Goal: Transaction & Acquisition: Purchase product/service

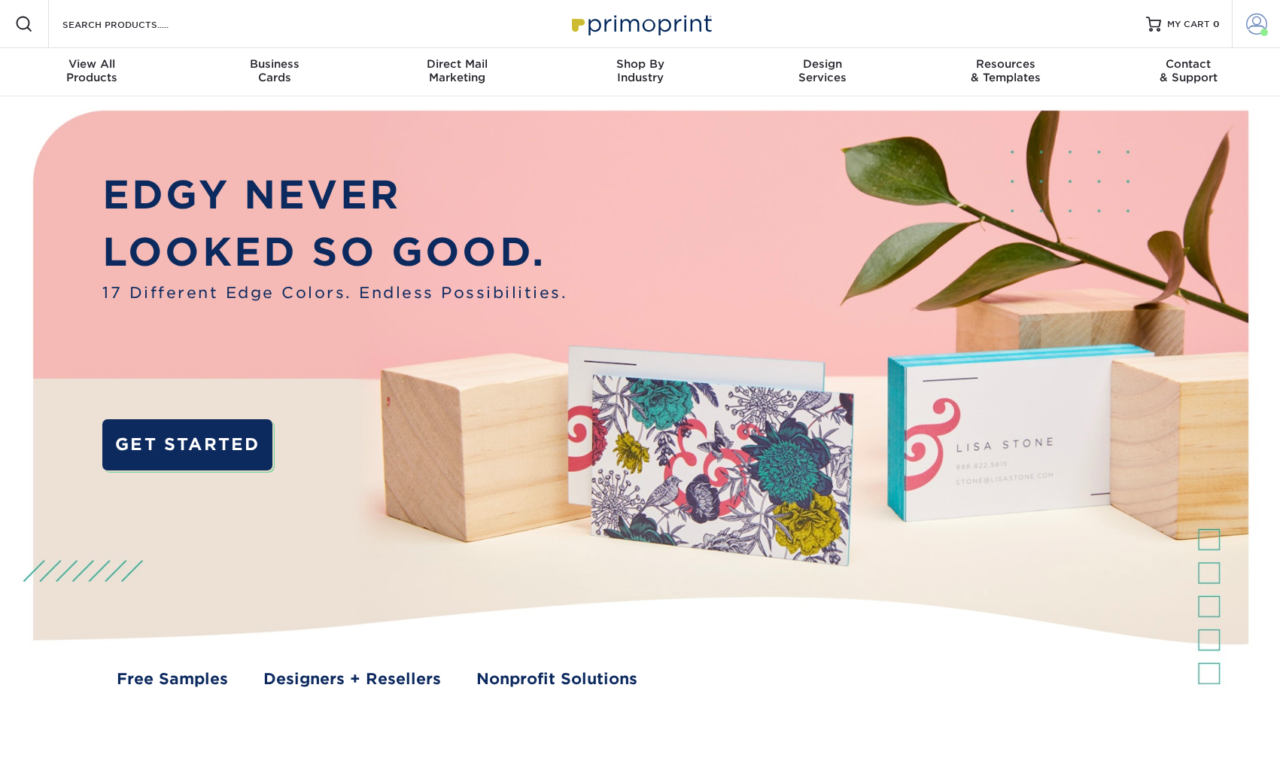
click at [1263, 22] on span at bounding box center [1256, 24] width 21 height 21
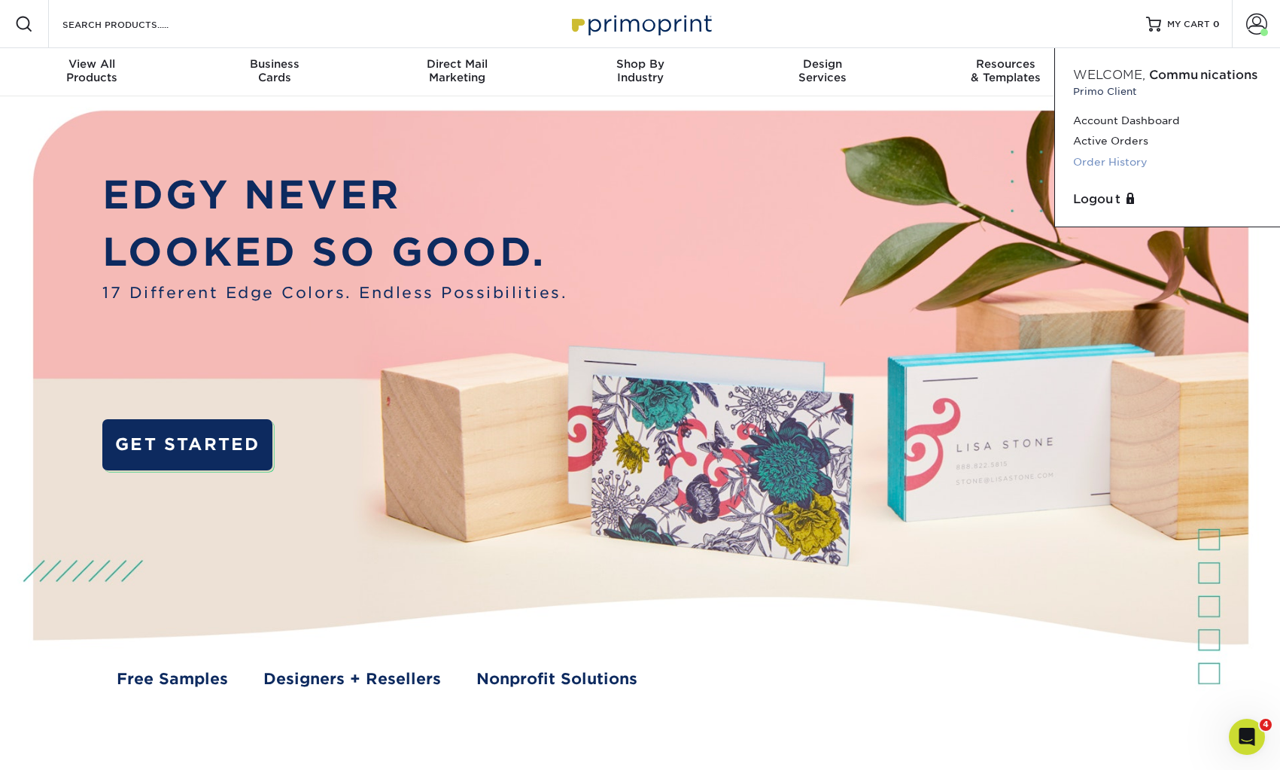
click at [1112, 163] on link "Order History" at bounding box center [1167, 162] width 189 height 20
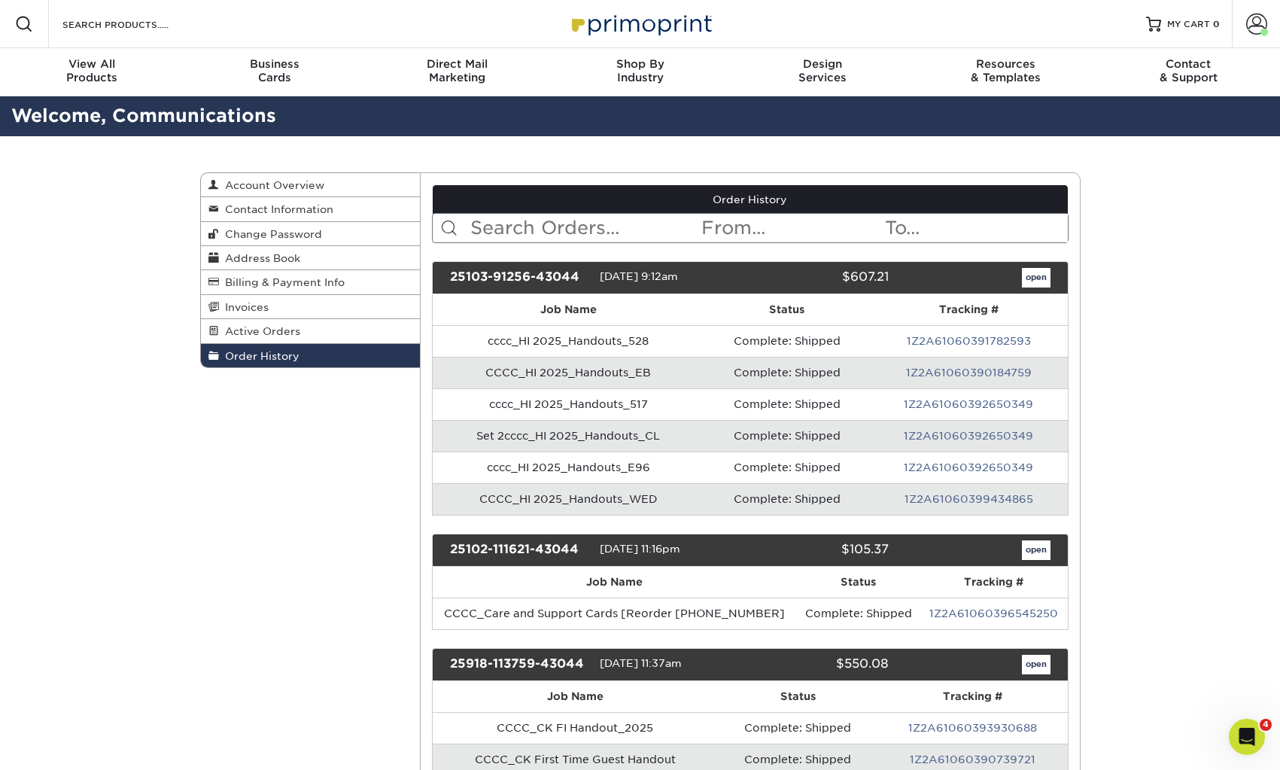
click at [610, 216] on input "text" at bounding box center [584, 228] width 231 height 29
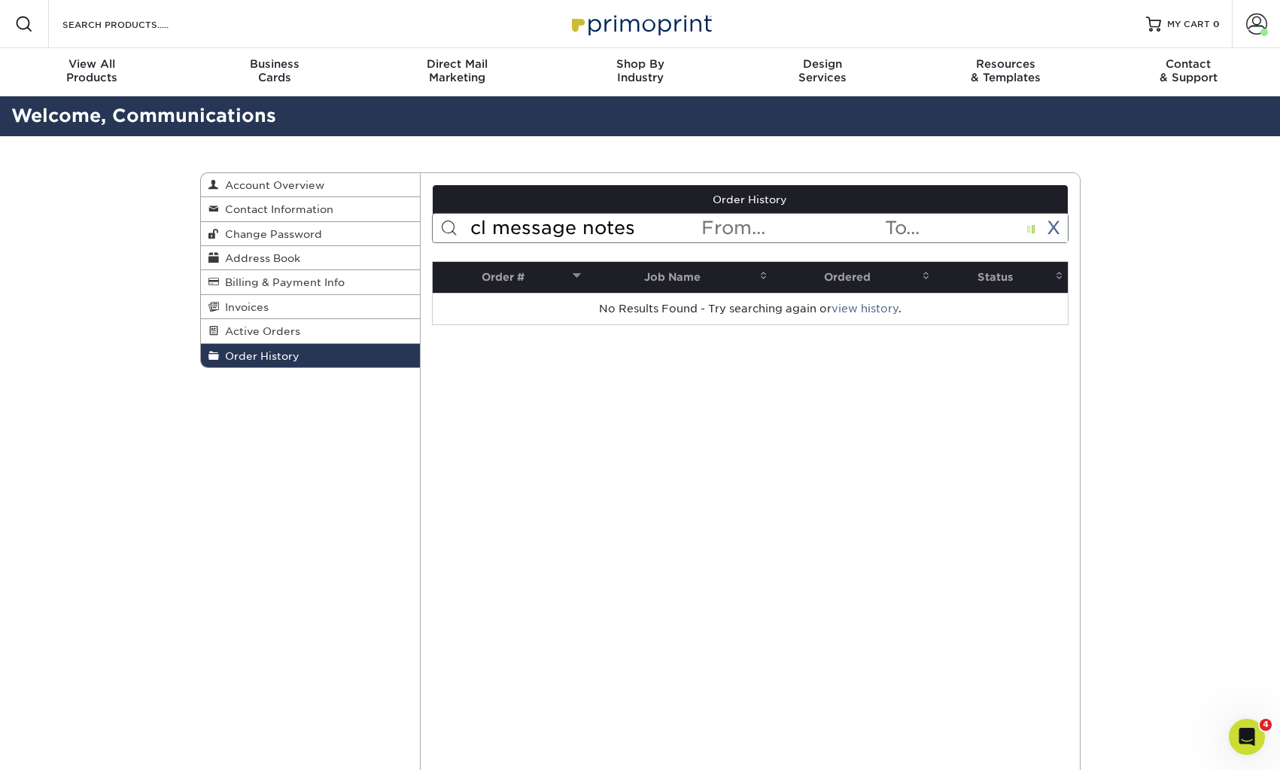
type input "cl message notes"
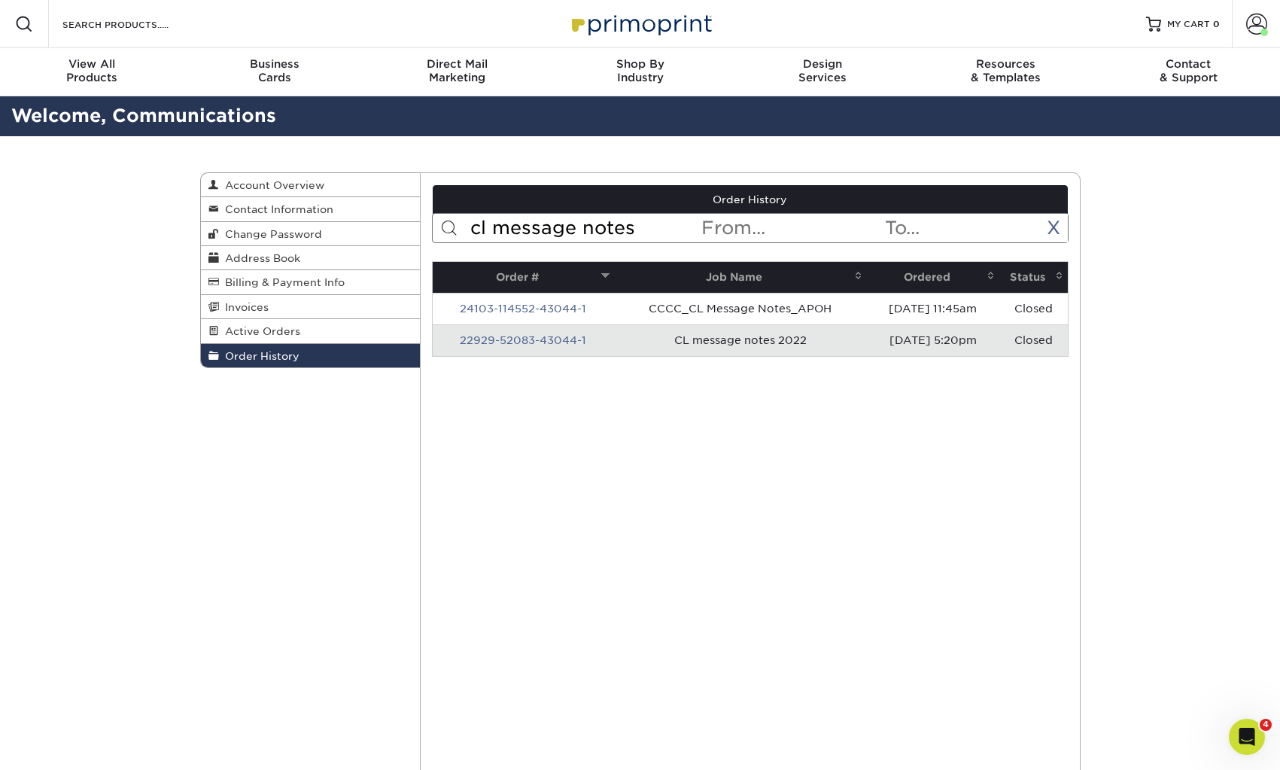
click at [563, 308] on link "24103-114552-43044-1" at bounding box center [523, 308] width 126 height 12
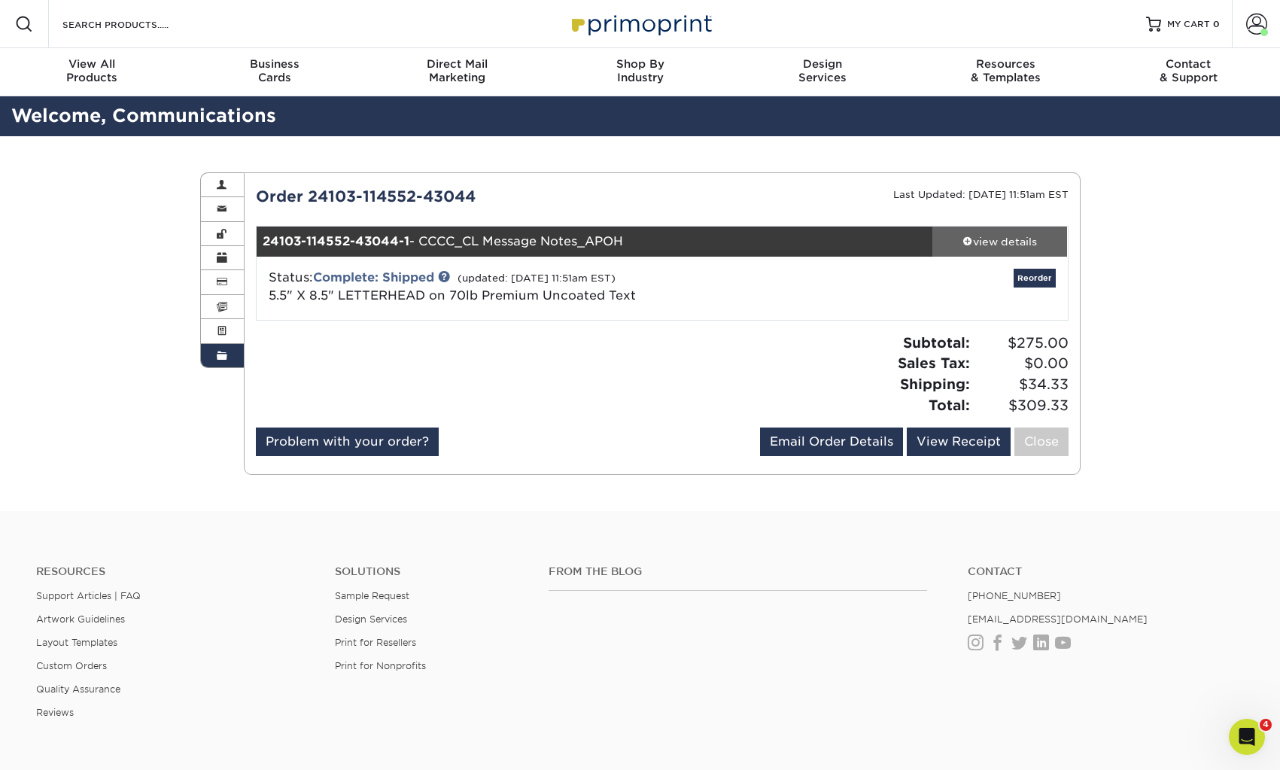
click at [967, 238] on span at bounding box center [967, 240] width 11 height 11
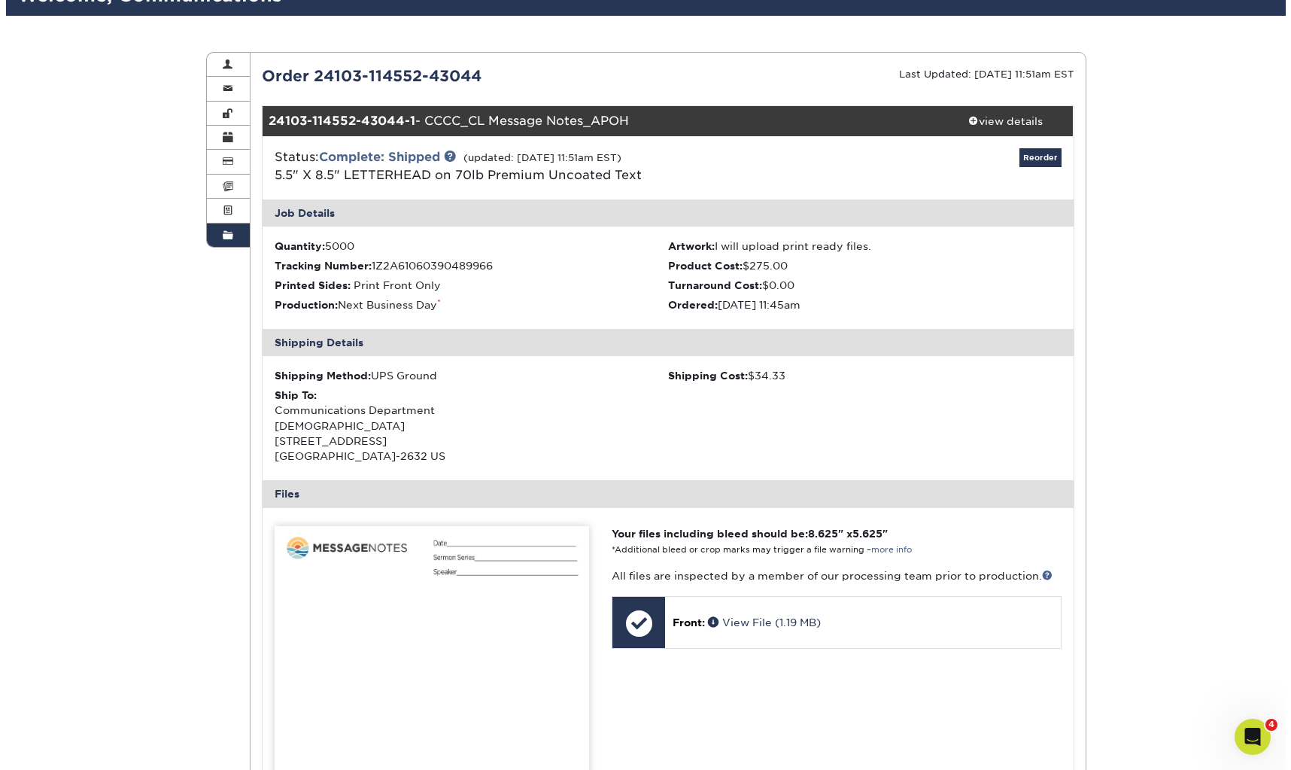
scroll to position [99, 0]
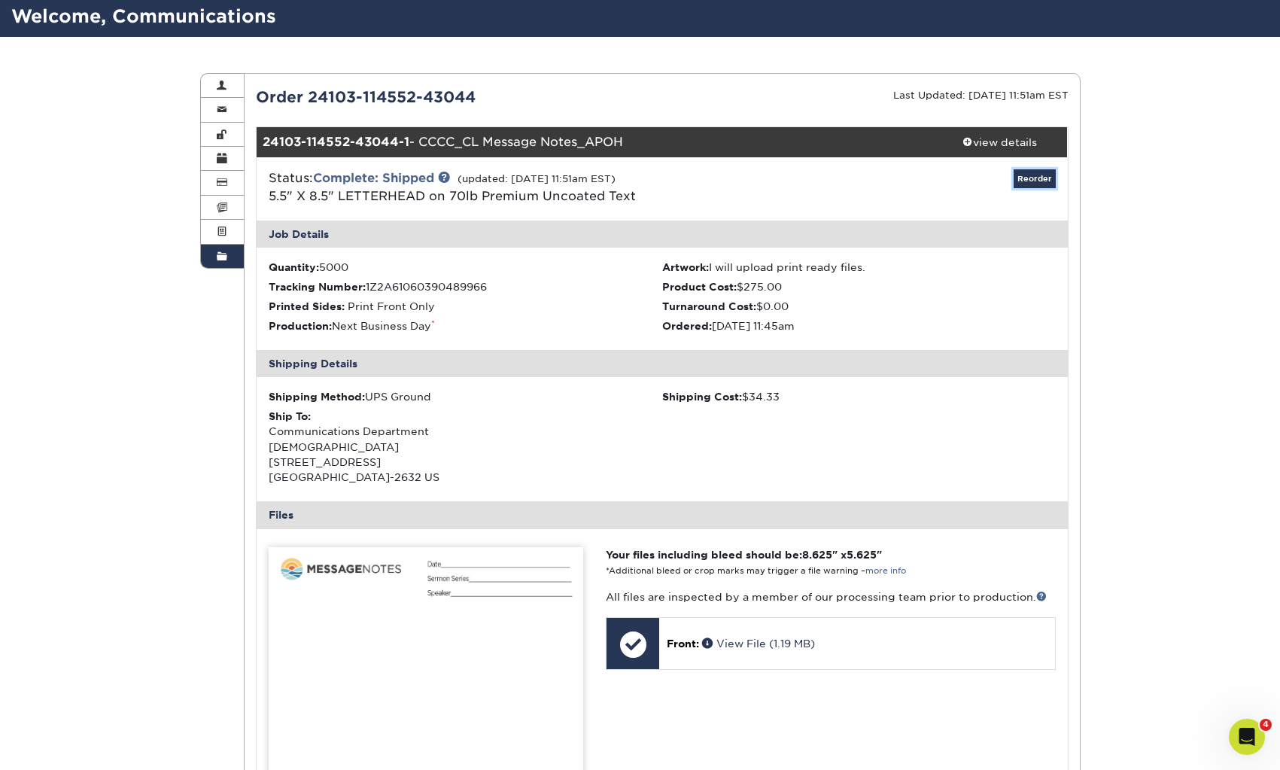
click at [1040, 180] on link "Reorder" at bounding box center [1034, 178] width 42 height 19
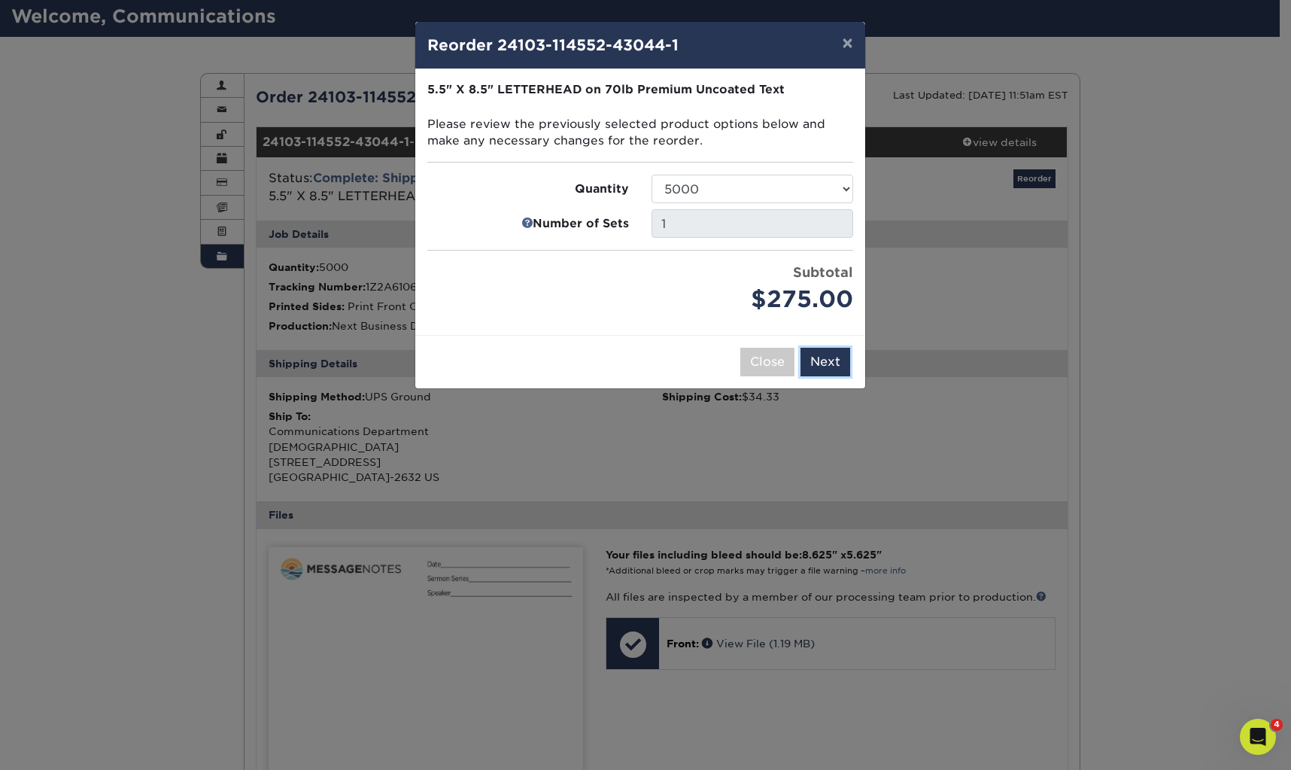
click at [841, 364] on button "Next" at bounding box center [825, 362] width 50 height 29
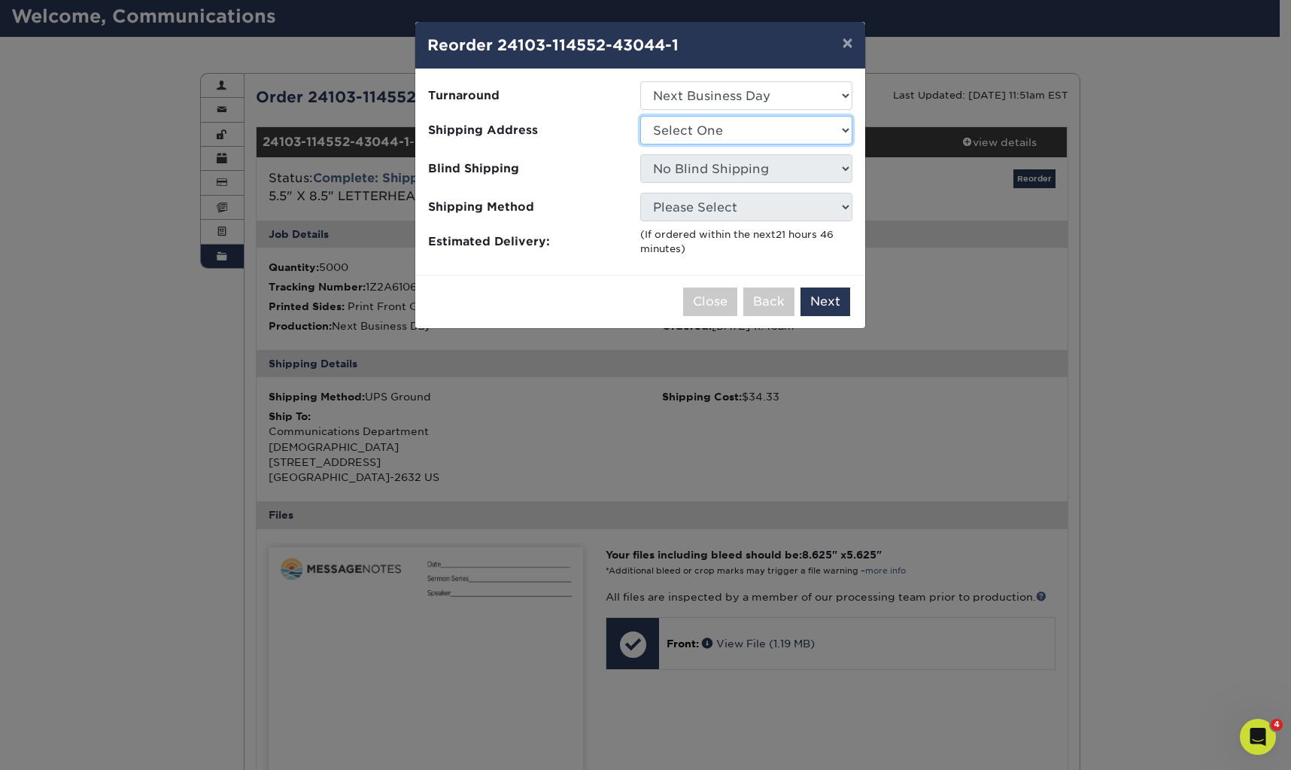
click at [772, 135] on select "Select One Clear Creek Community Church Clear Creek Community Church Green Hous…" at bounding box center [746, 130] width 212 height 29
select select "128327"
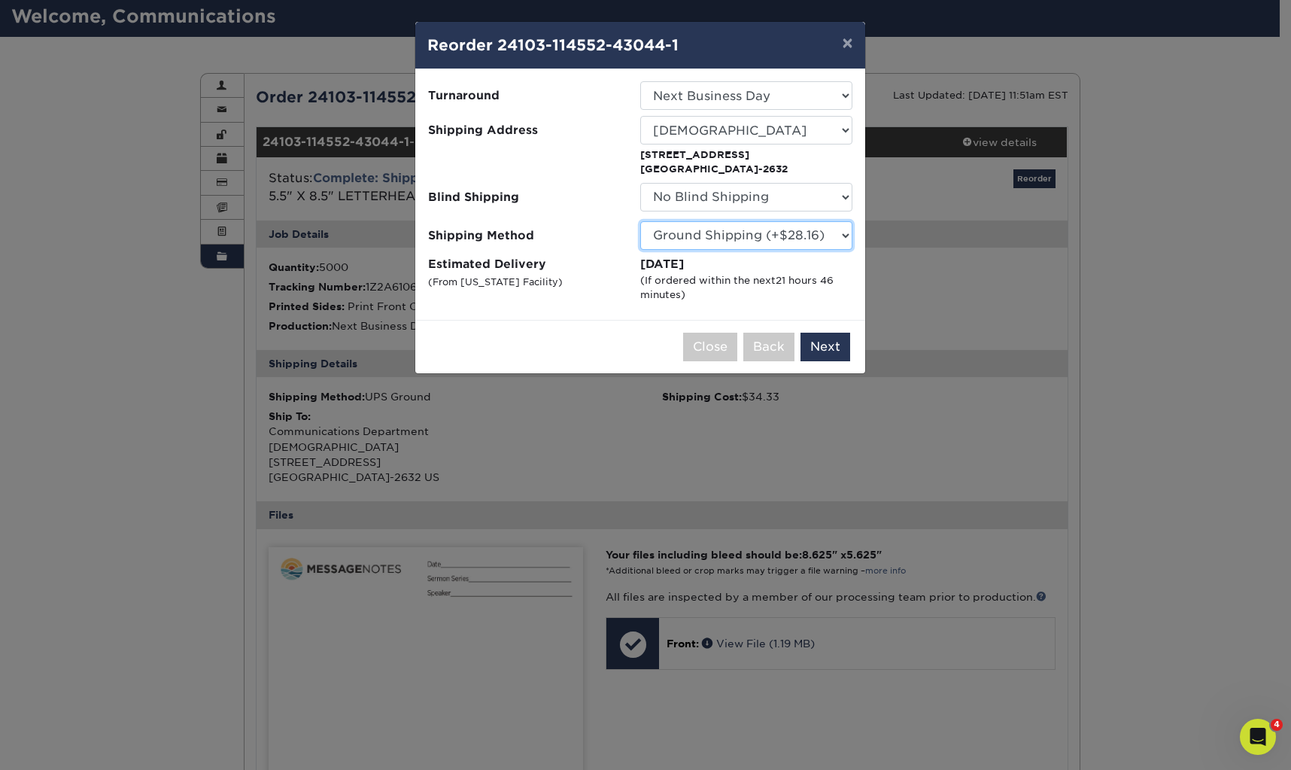
click at [799, 238] on select "Please Select Ground Shipping (+$28.16) 3 Day Shipping Service (+$35.90) 2 Day …" at bounding box center [746, 235] width 212 height 29
click at [822, 344] on button "Next" at bounding box center [825, 347] width 50 height 29
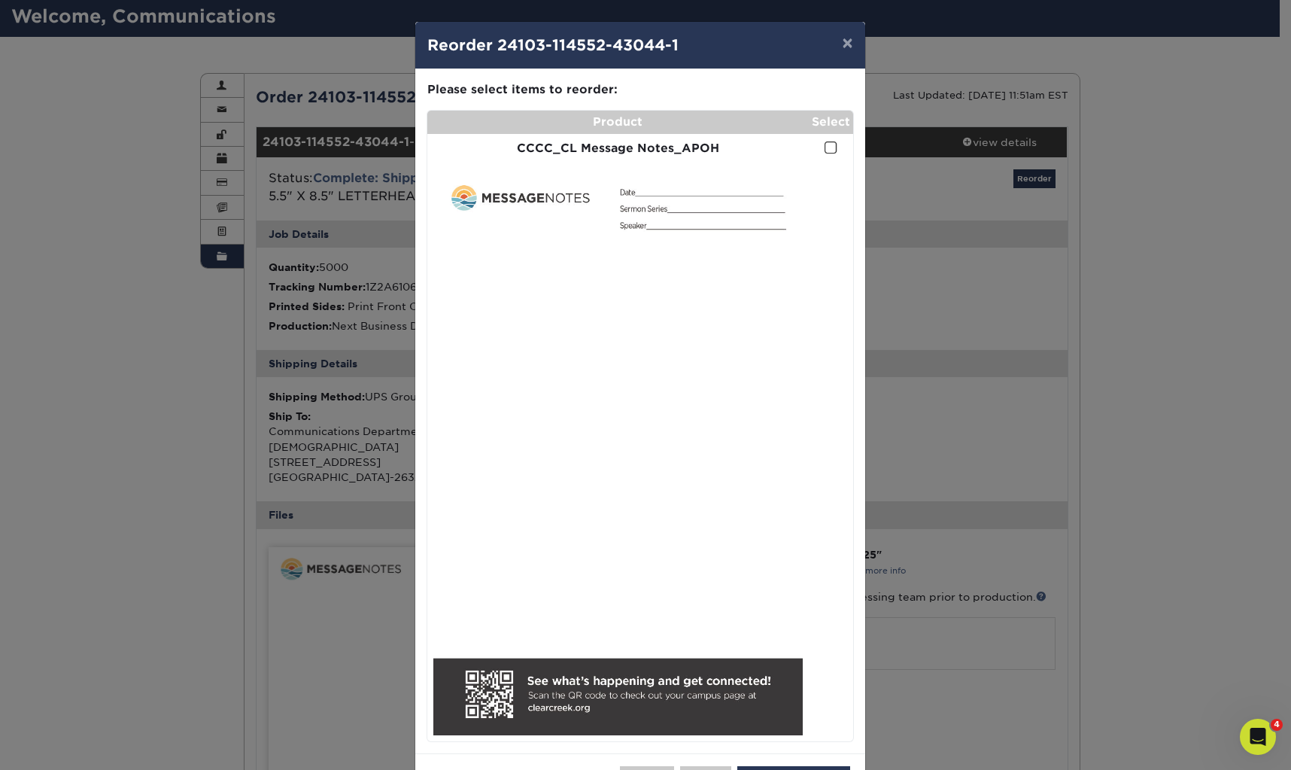
click at [828, 150] on span at bounding box center [831, 148] width 13 height 14
click at [0, 0] on input "checkbox" at bounding box center [0, 0] width 0 height 0
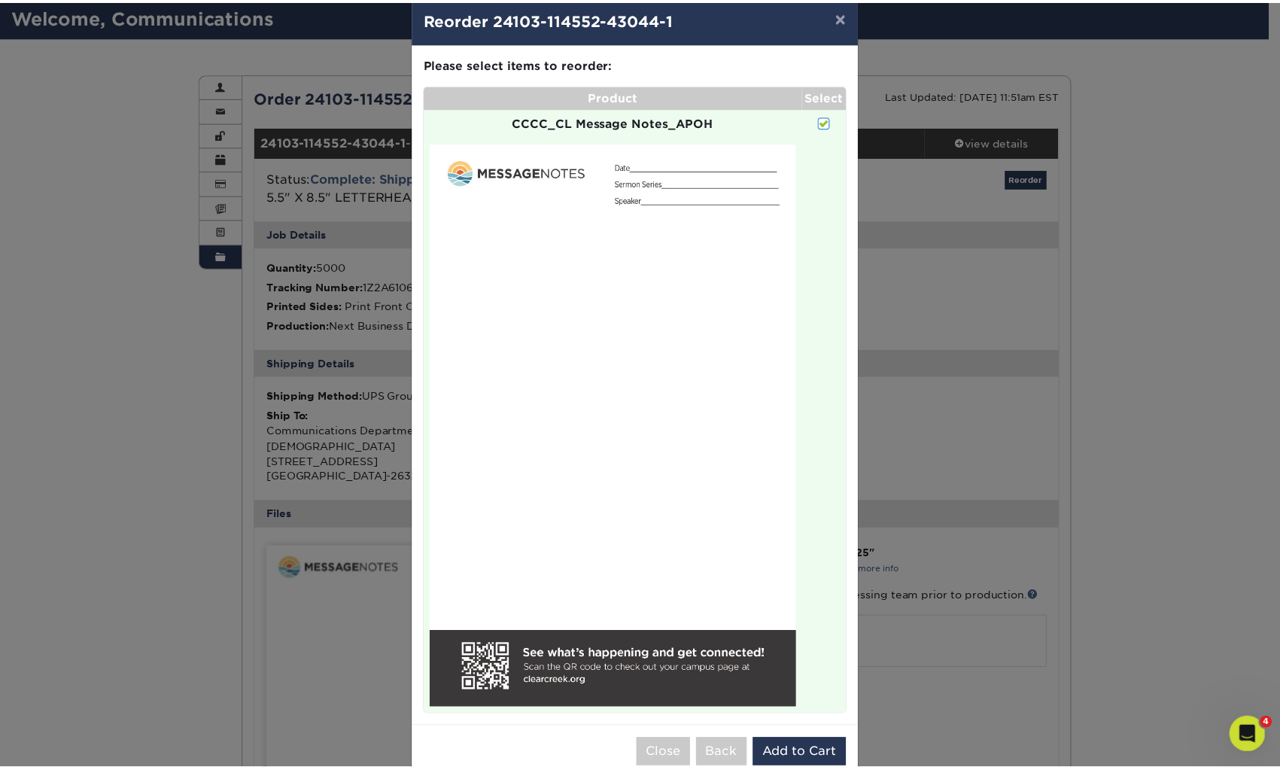
scroll to position [59, 0]
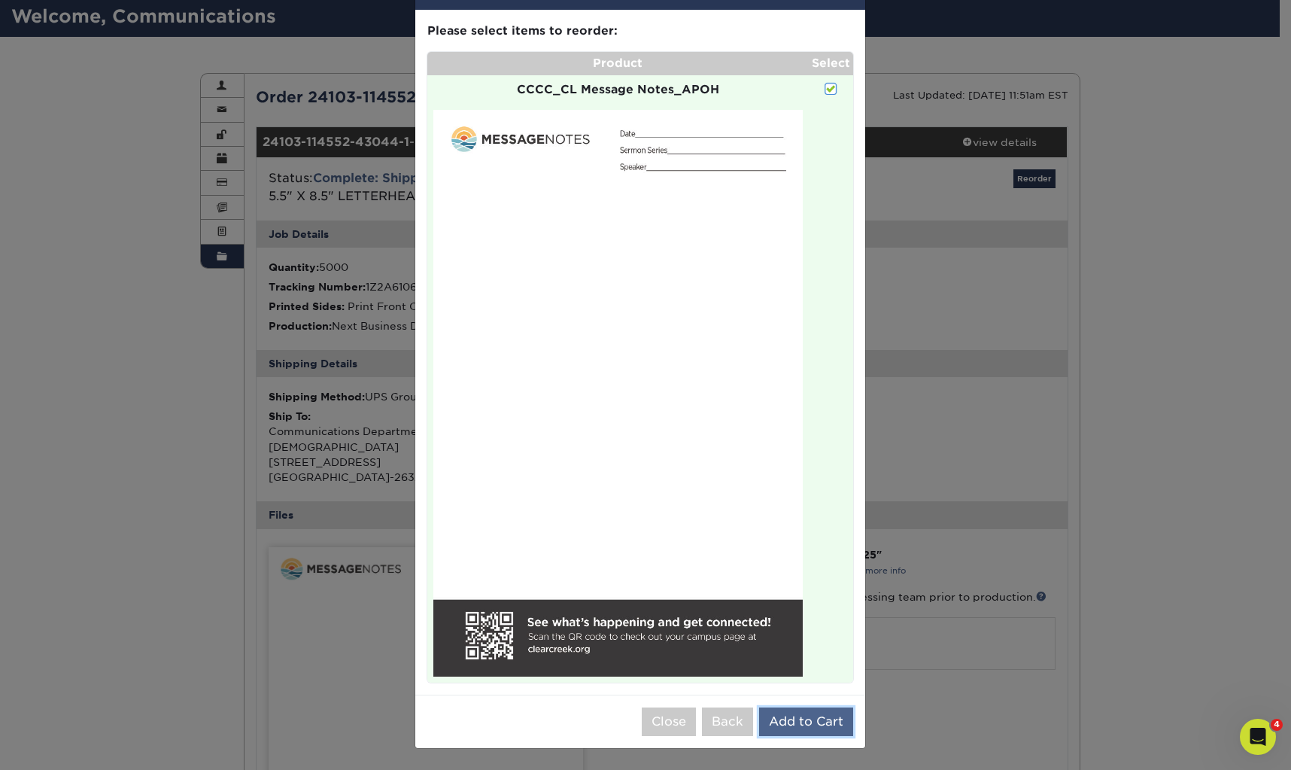
click at [822, 724] on button "Add to Cart" at bounding box center [806, 721] width 94 height 29
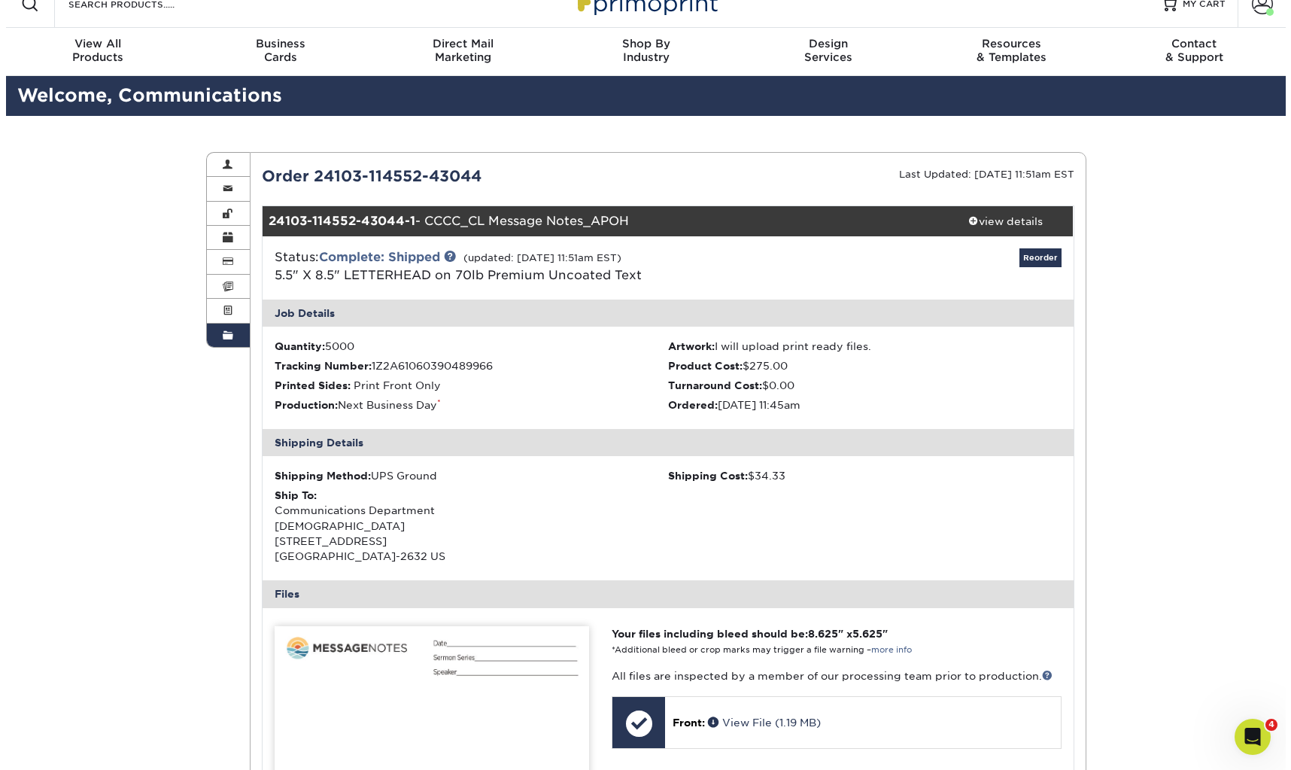
scroll to position [45, 0]
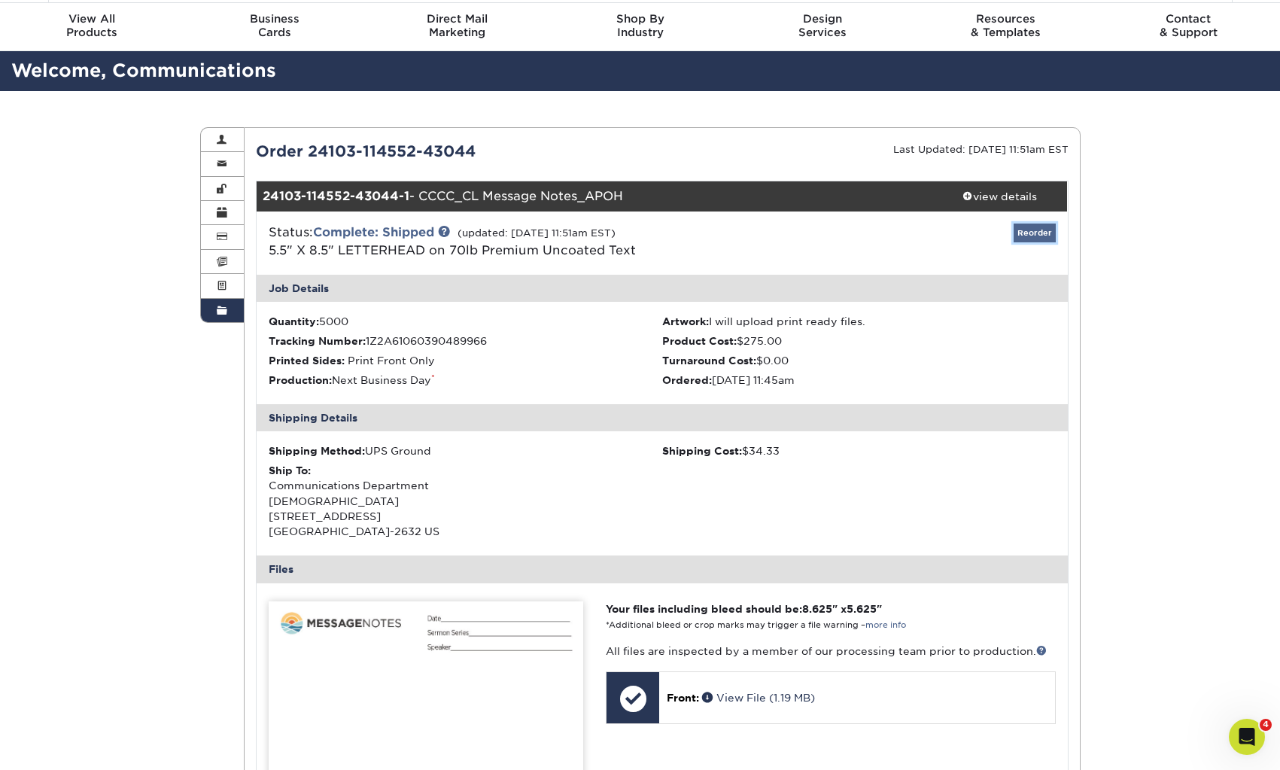
click at [1032, 234] on link "Reorder" at bounding box center [1034, 232] width 42 height 19
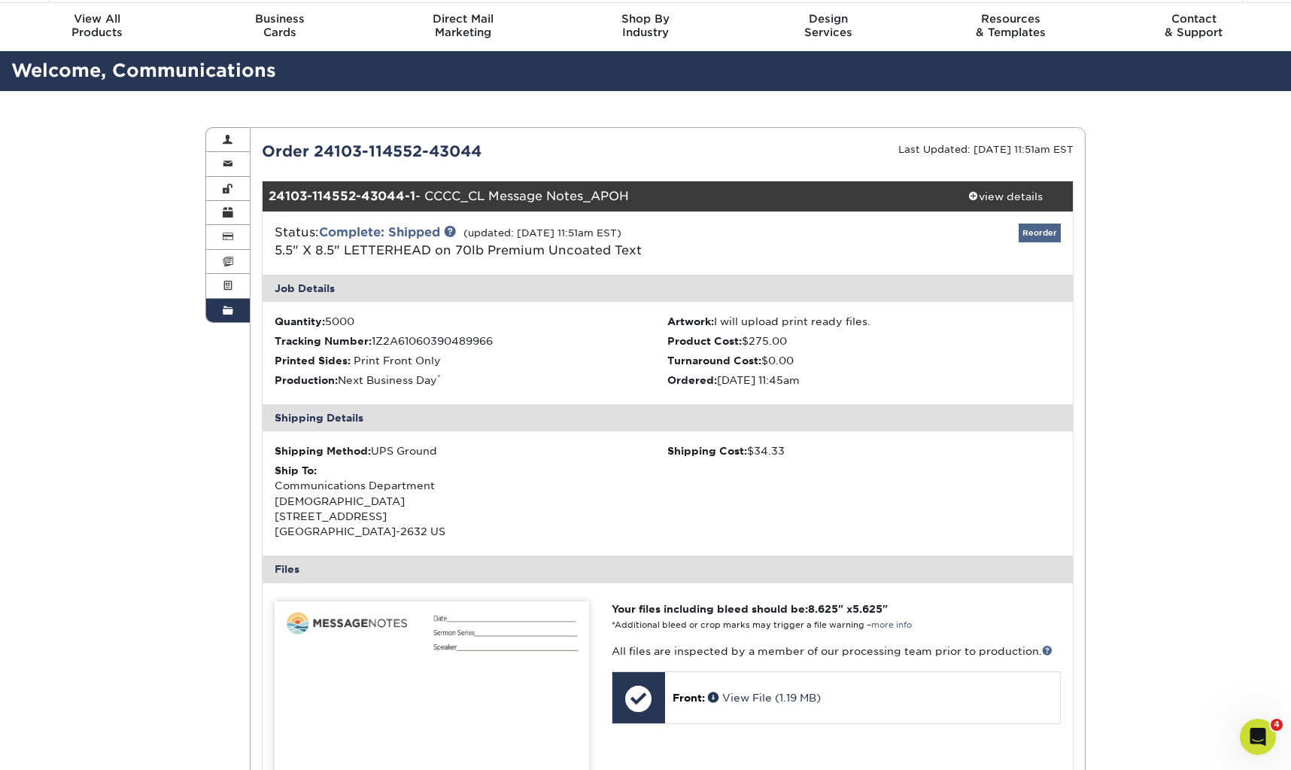
scroll to position [0, 0]
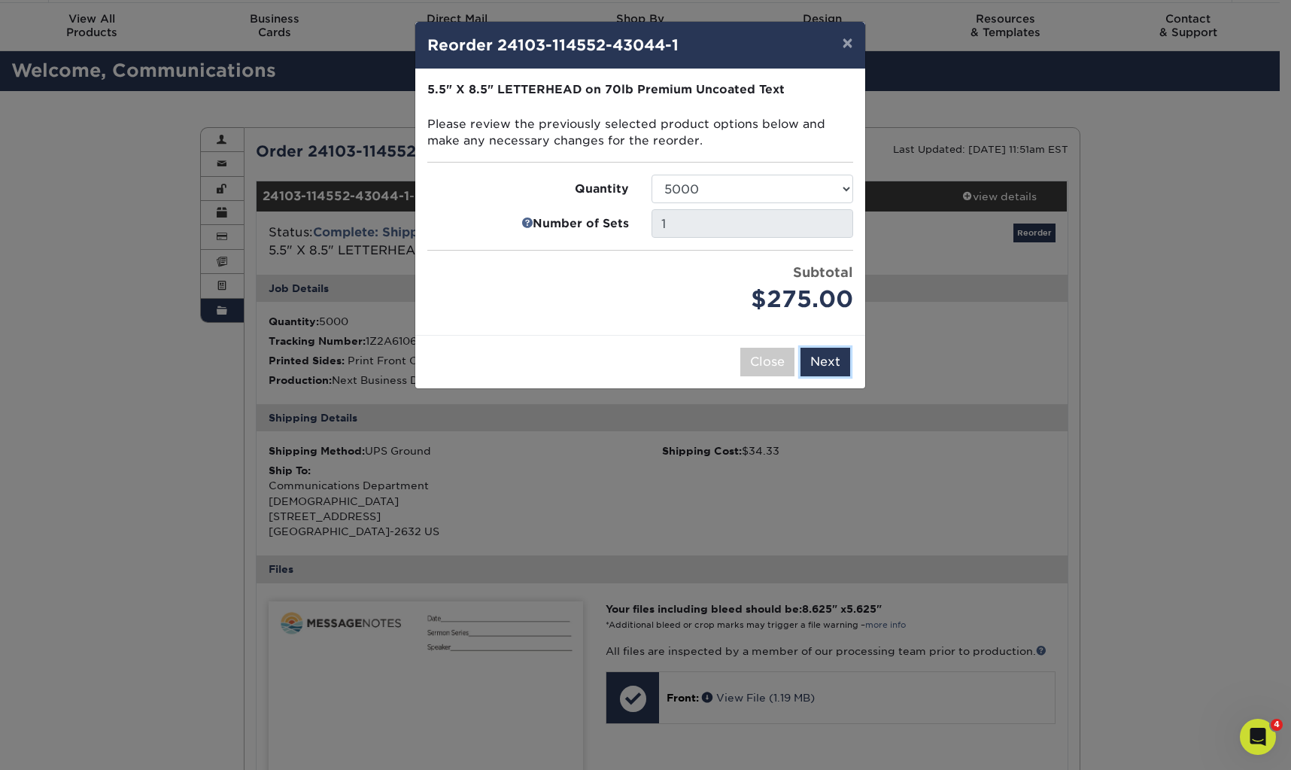
click at [823, 364] on button "Next" at bounding box center [825, 362] width 50 height 29
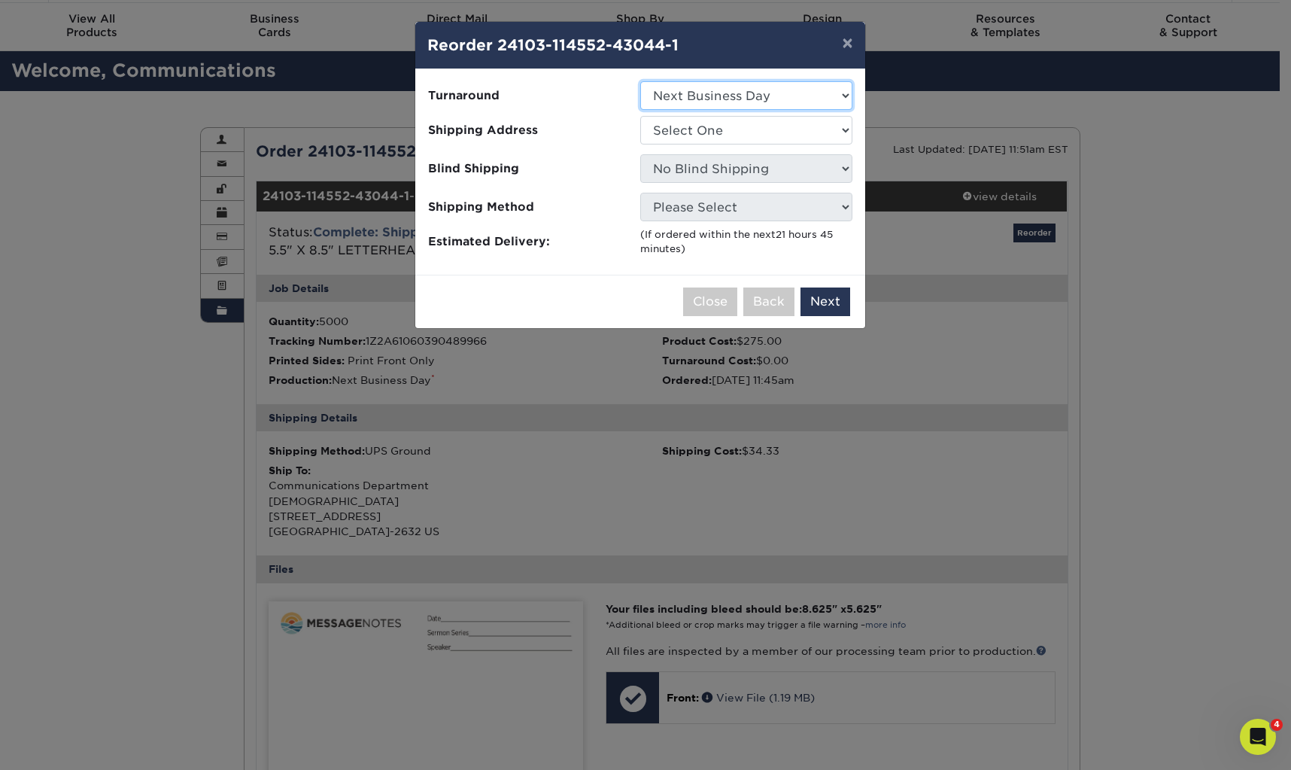
click at [783, 103] on select "Select One 2-4 Business Days 2 Day Next Business Day" at bounding box center [746, 95] width 212 height 29
click at [640, 81] on select "Select One 2-4 Business Days 2 Day Next Business Day" at bounding box center [746, 95] width 212 height 29
click at [730, 132] on select "Select One Clear Creek Community Church Clear Creek Community Church Green Hous…" at bounding box center [746, 130] width 212 height 29
select select "128327"
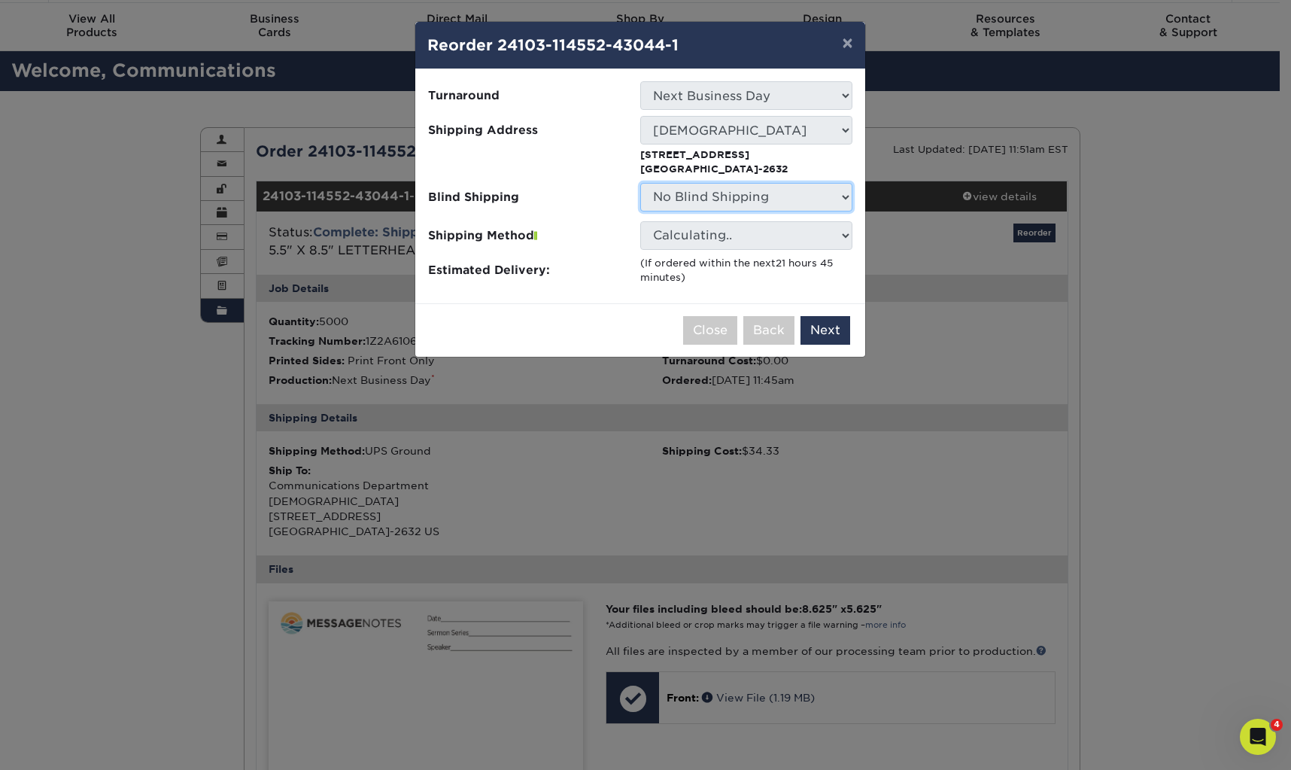
click at [773, 199] on select "No Blind Shipping Clear Creek Community Church Clear Creek Community Church Gre…" at bounding box center [746, 197] width 212 height 29
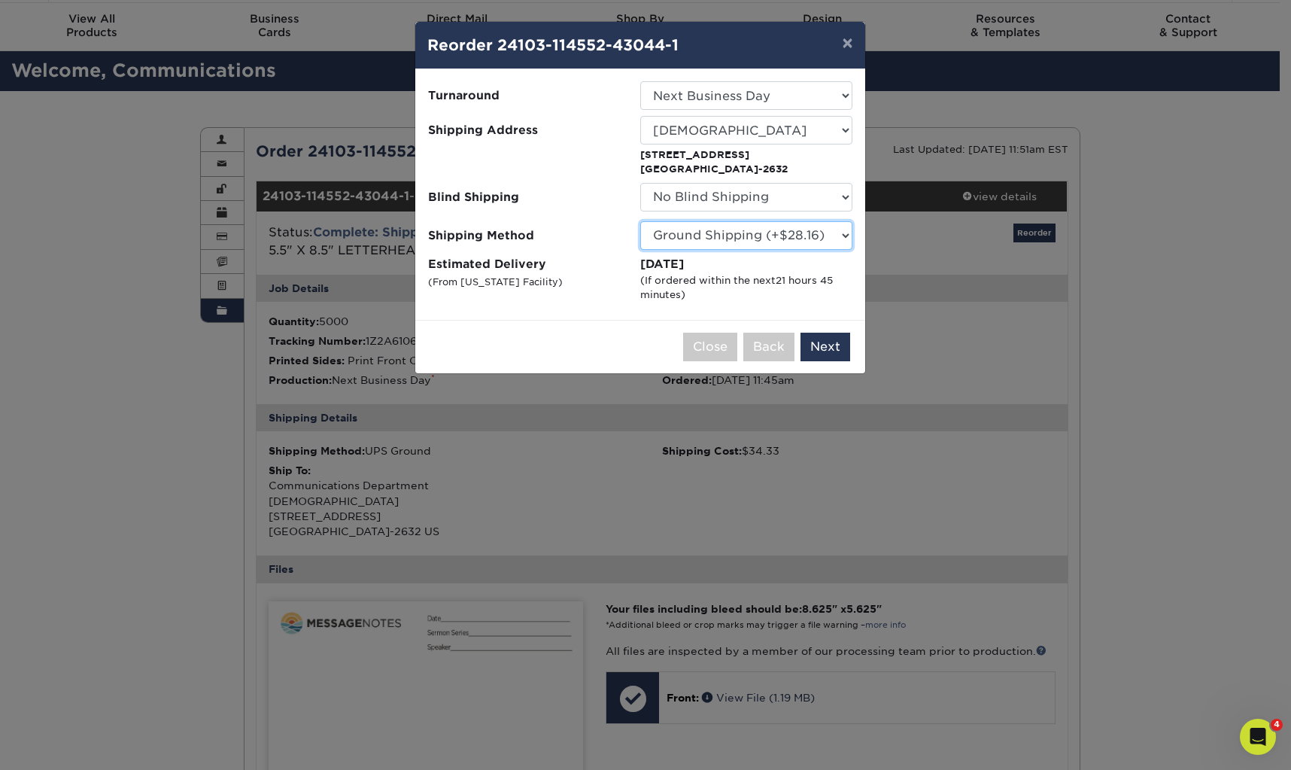
click at [707, 238] on select "Please Select Ground Shipping (+$28.16) 3 Day Shipping Service (+$35.90) 2 Day …" at bounding box center [746, 235] width 212 height 29
click at [823, 348] on button "Next" at bounding box center [825, 347] width 50 height 29
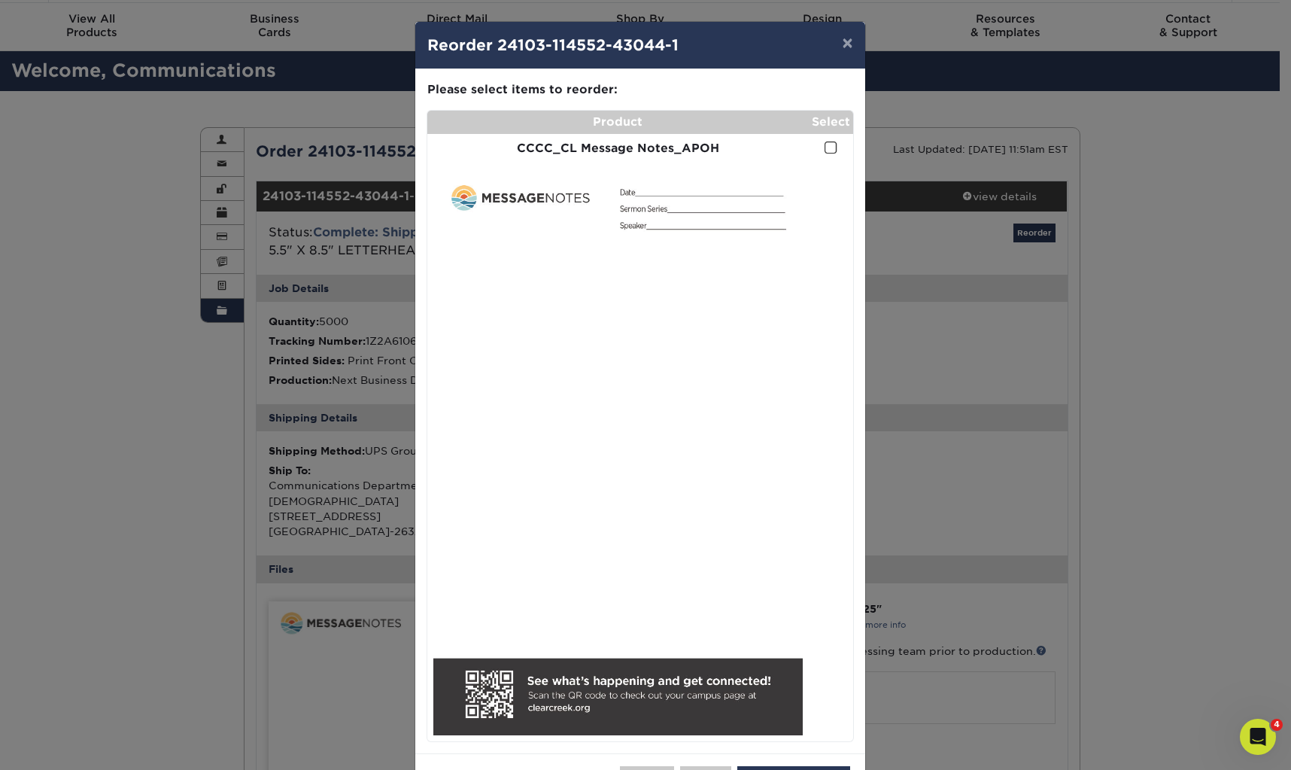
click at [825, 153] on span at bounding box center [831, 148] width 13 height 14
click at [0, 0] on input "checkbox" at bounding box center [0, 0] width 0 height 0
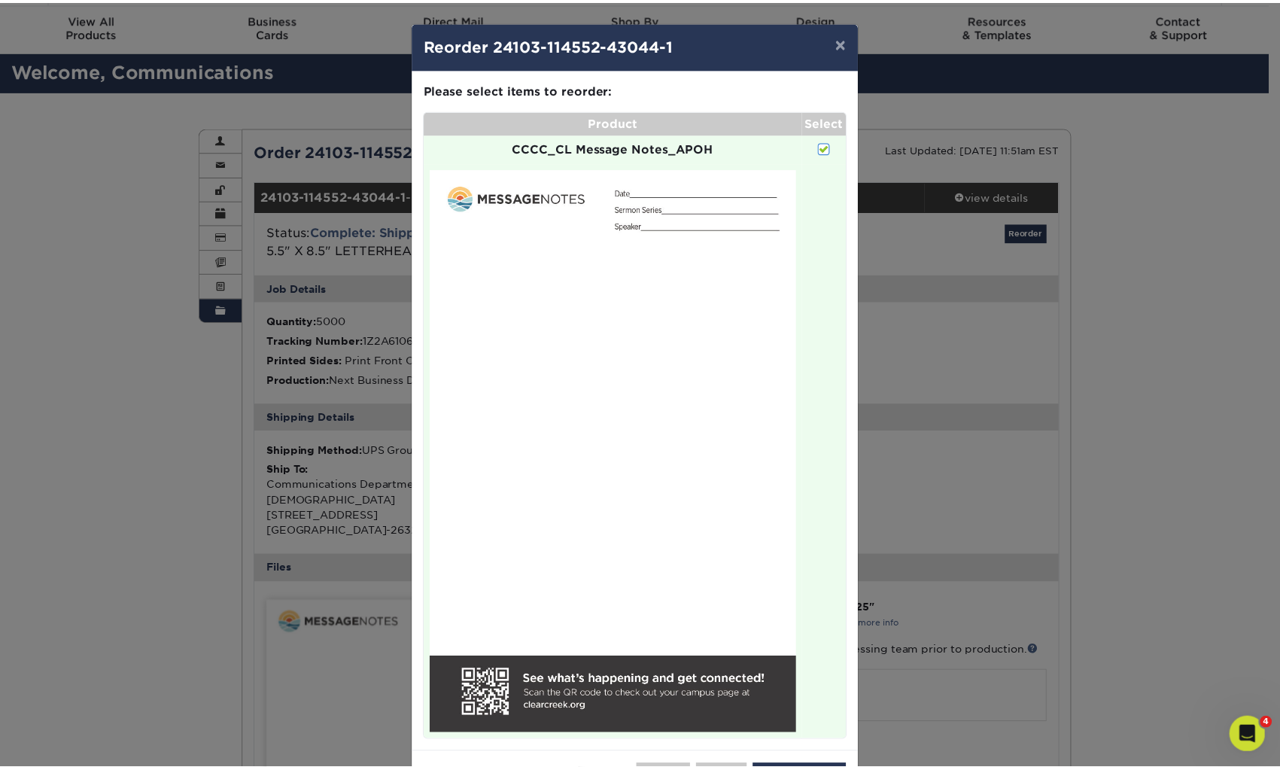
scroll to position [59, 0]
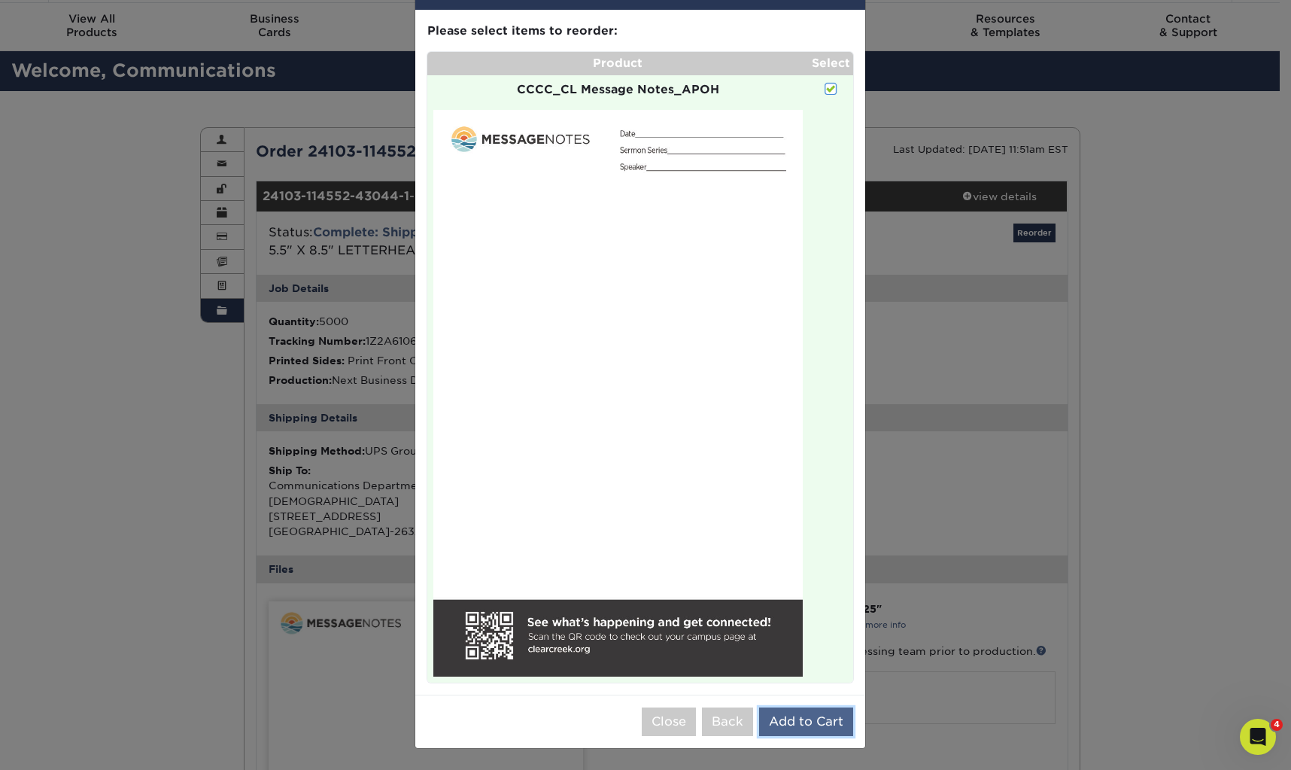
click at [821, 726] on button "Add to Cart" at bounding box center [806, 721] width 94 height 29
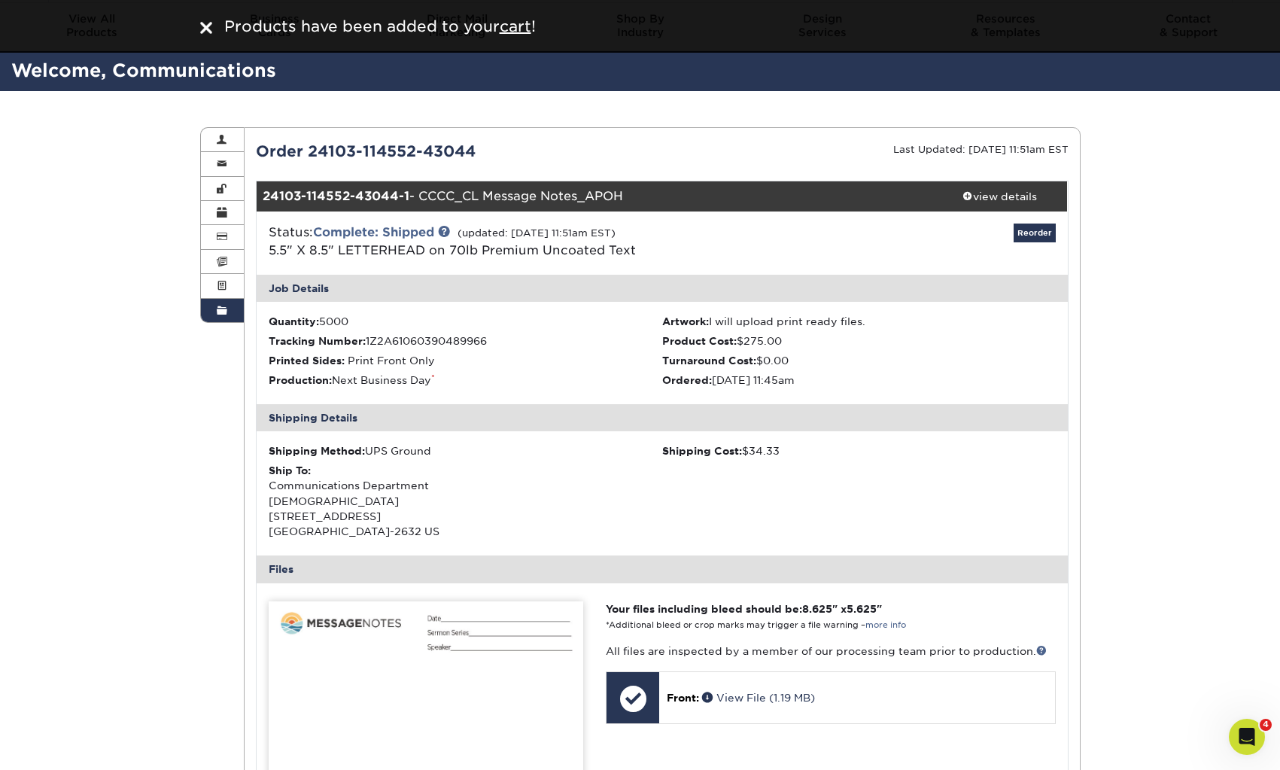
click at [1119, 176] on div "Order History Account Overview Contact Information Change Password Address Book…" at bounding box center [640, 750] width 1280 height 1318
click at [208, 28] on img at bounding box center [206, 28] width 12 height 12
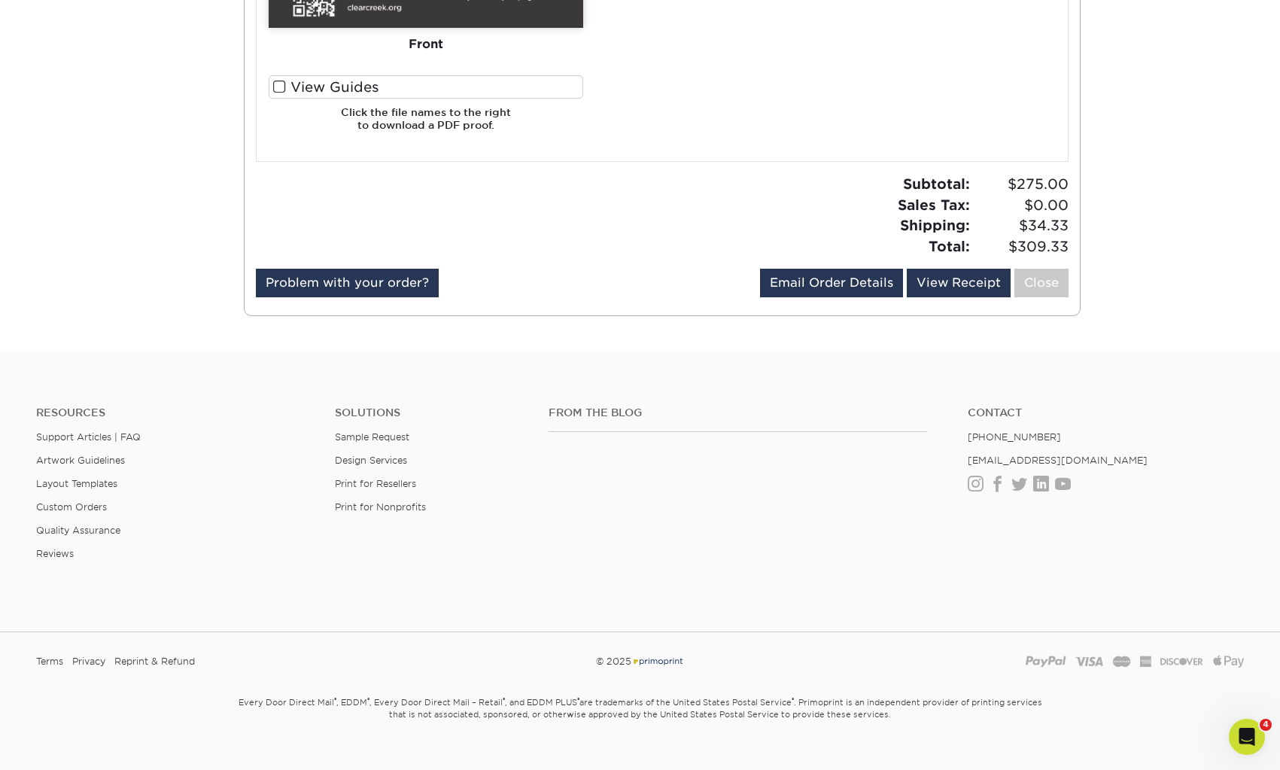
scroll to position [0, 0]
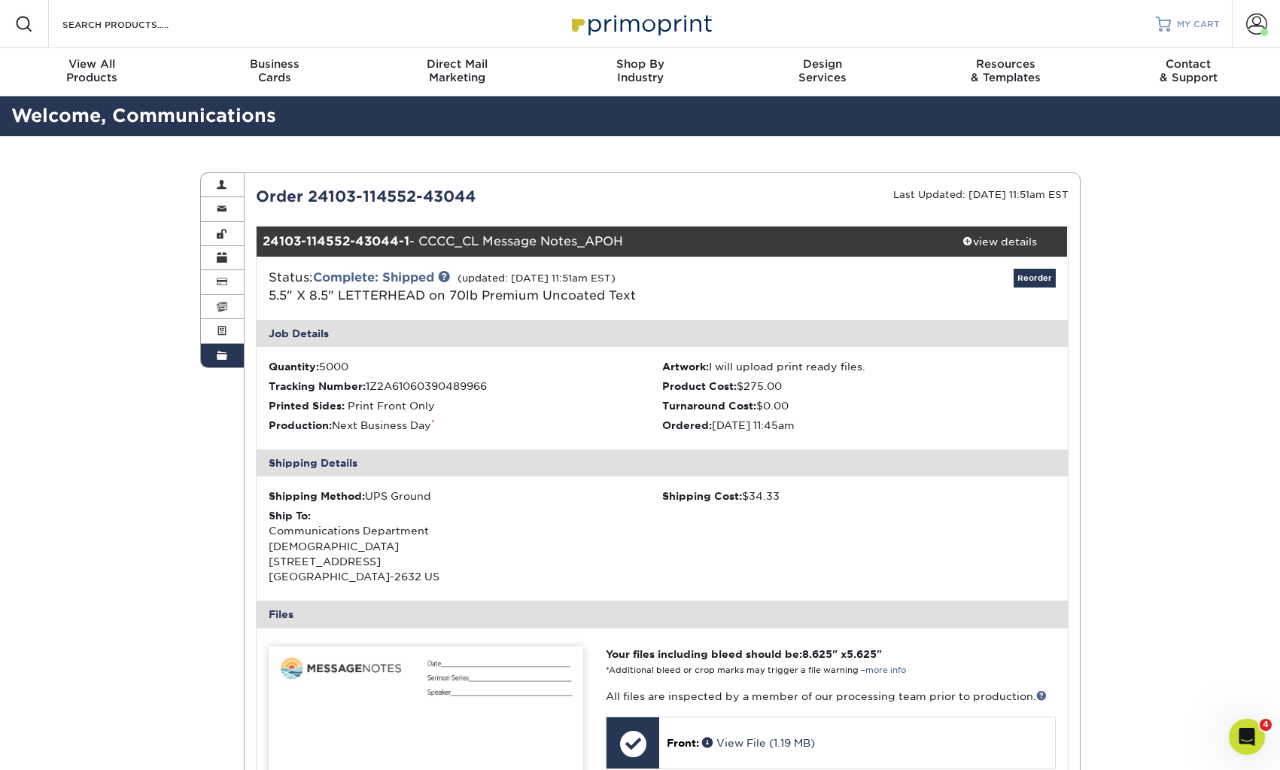
click at [1214, 24] on span "MY CART" at bounding box center [1198, 24] width 43 height 13
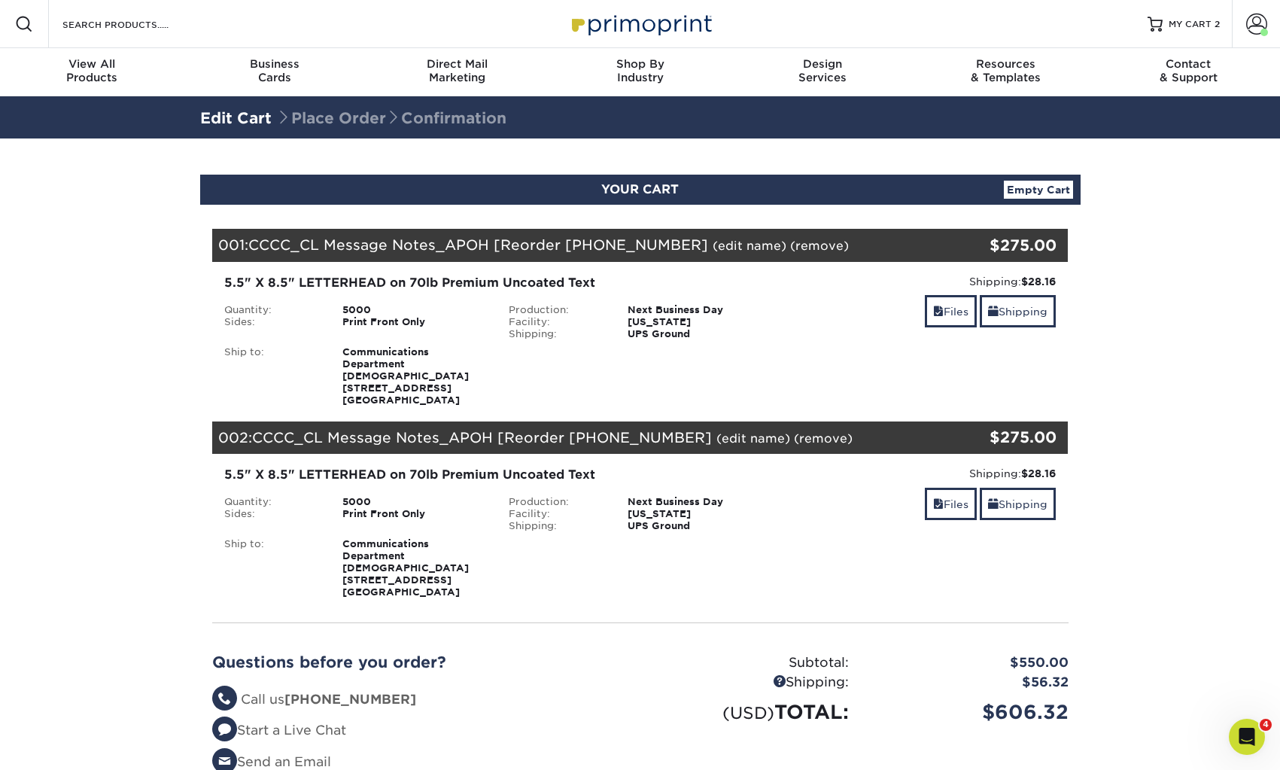
click at [794, 445] on link "(remove)" at bounding box center [823, 438] width 59 height 14
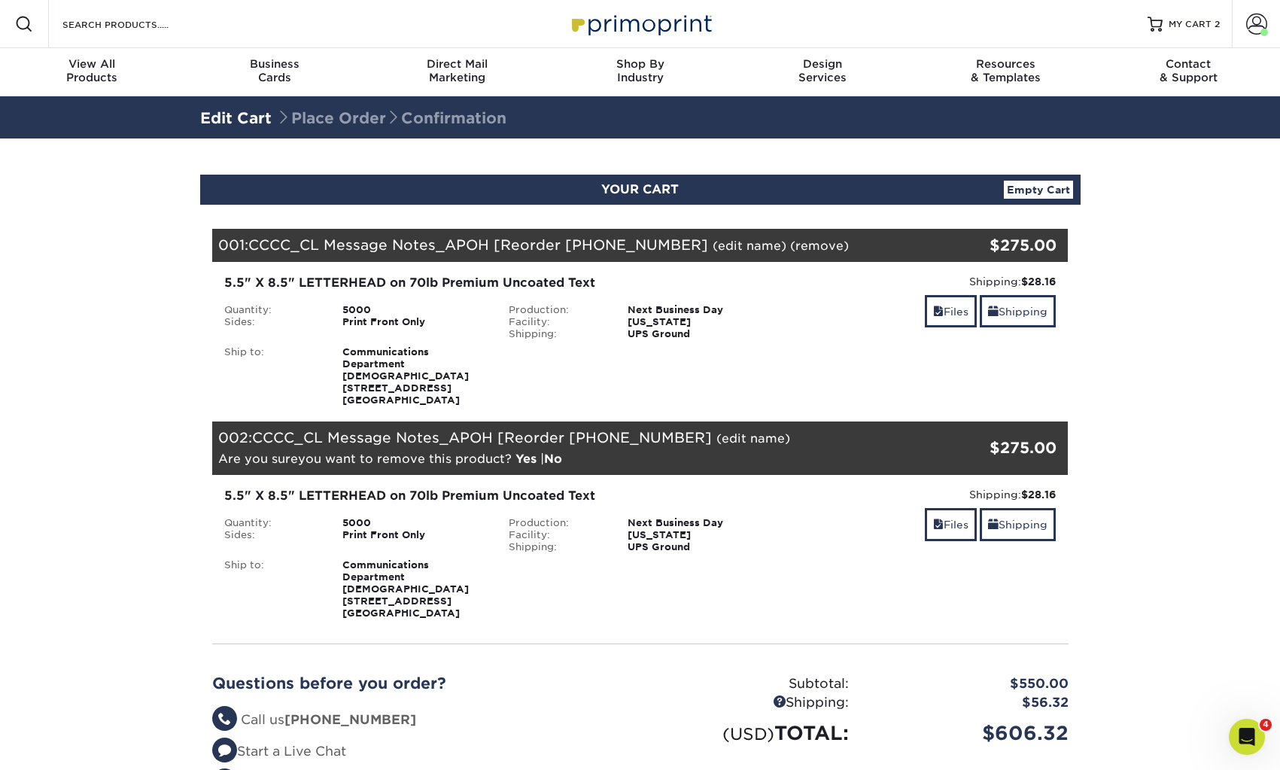
click at [525, 466] on link "Yes" at bounding box center [525, 458] width 21 height 14
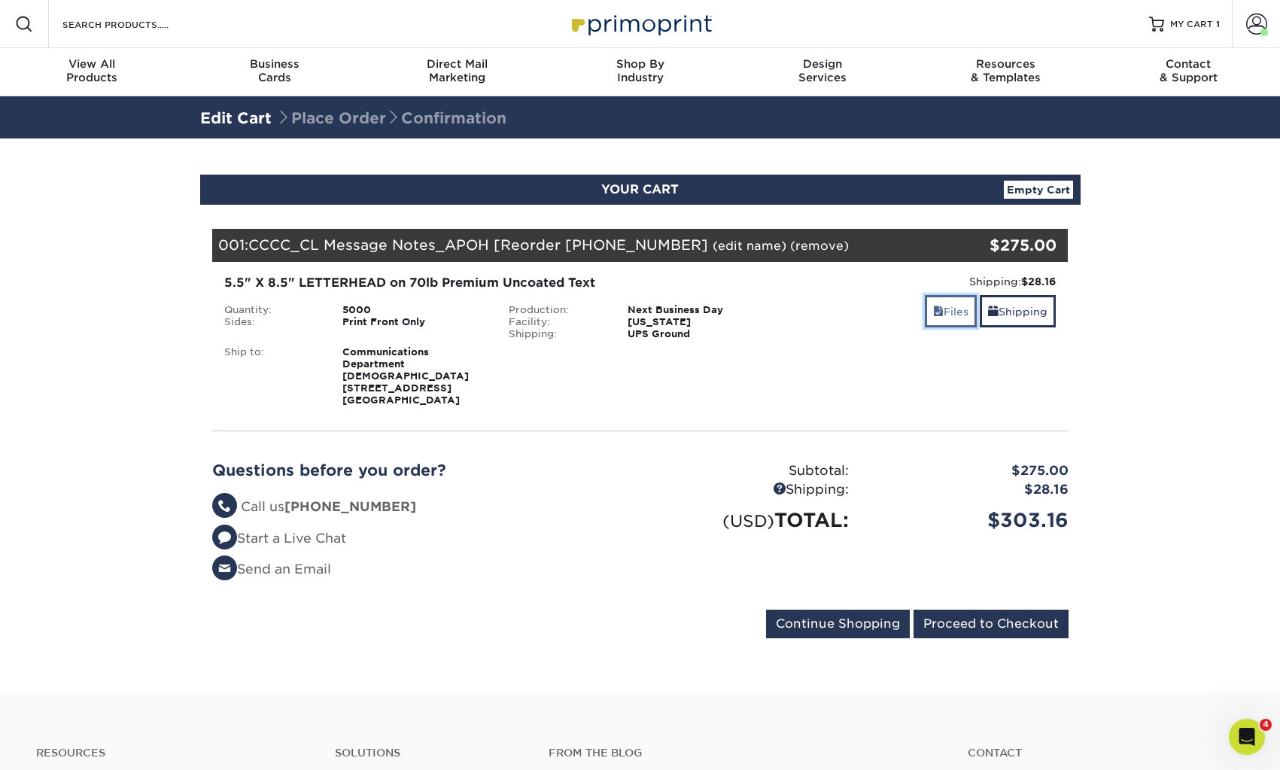
click at [952, 317] on link "Files" at bounding box center [951, 311] width 52 height 32
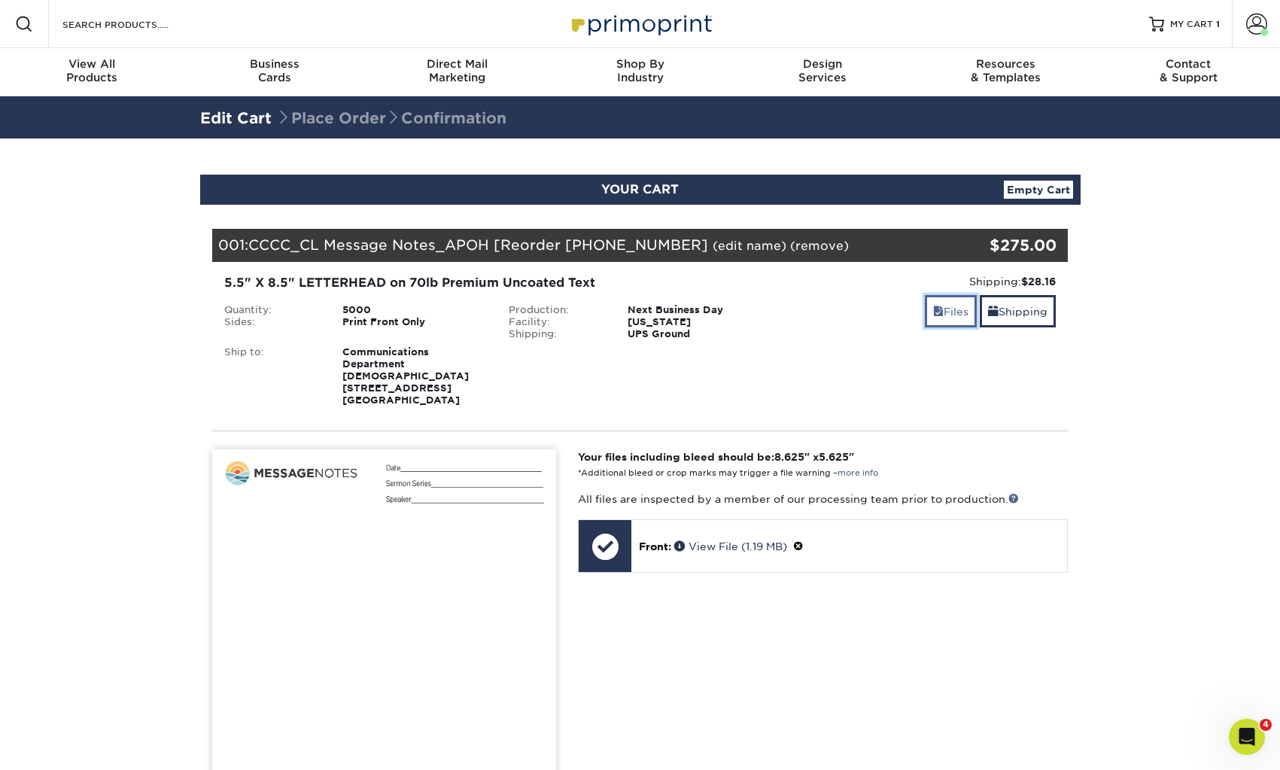
click at [950, 314] on link "Files" at bounding box center [951, 311] width 52 height 32
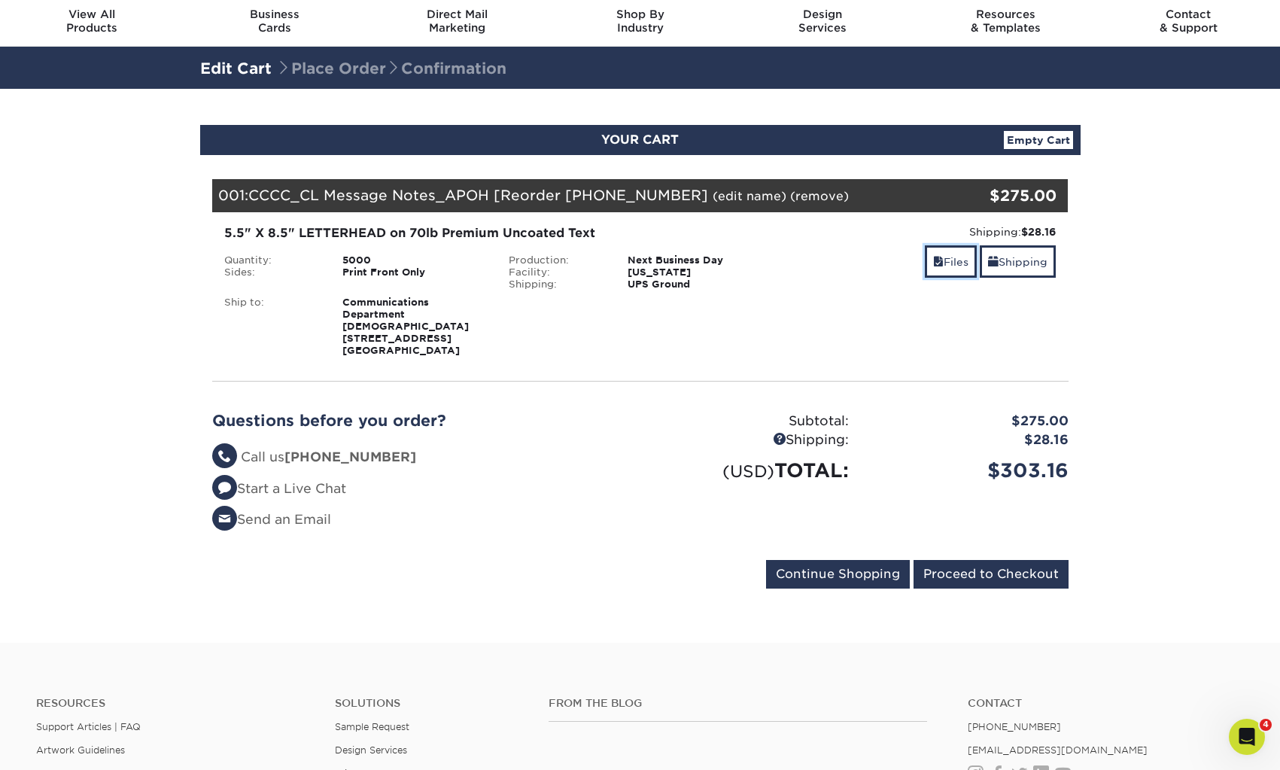
scroll to position [51, 0]
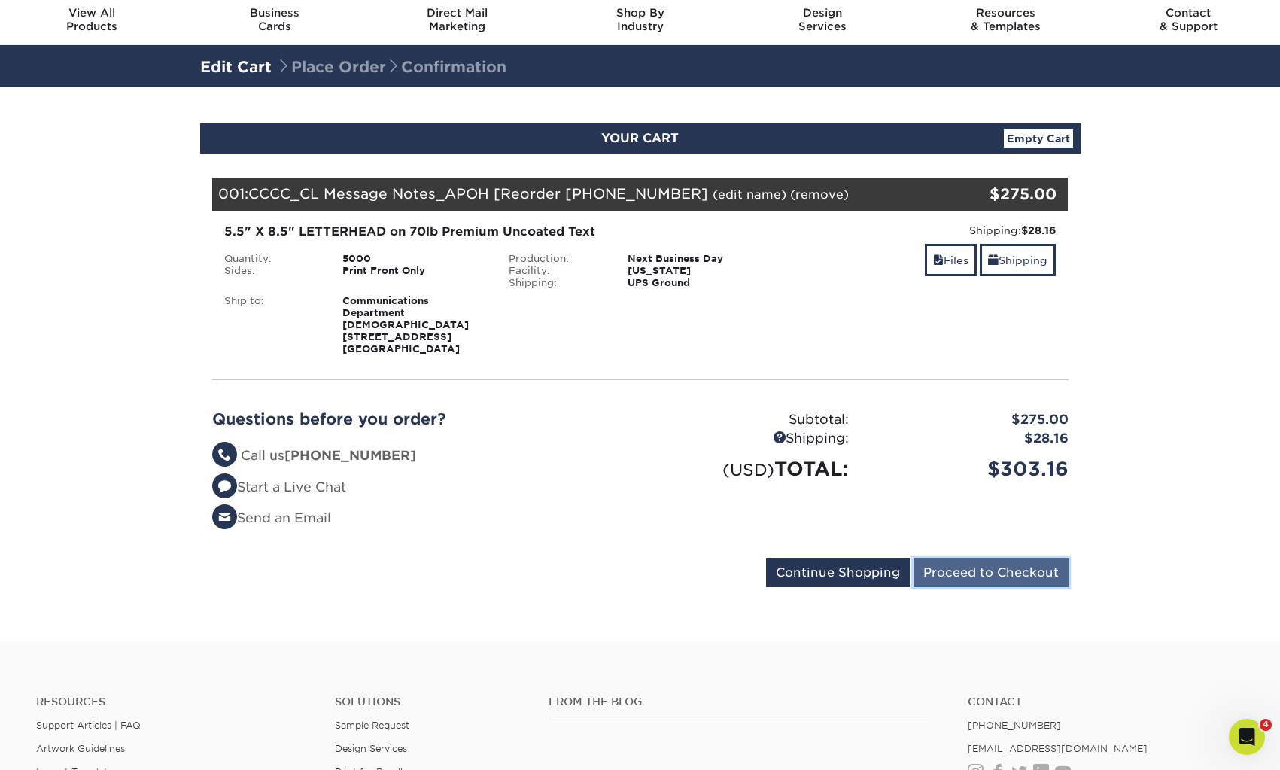
click at [992, 586] on input "Proceed to Checkout" at bounding box center [990, 572] width 155 height 29
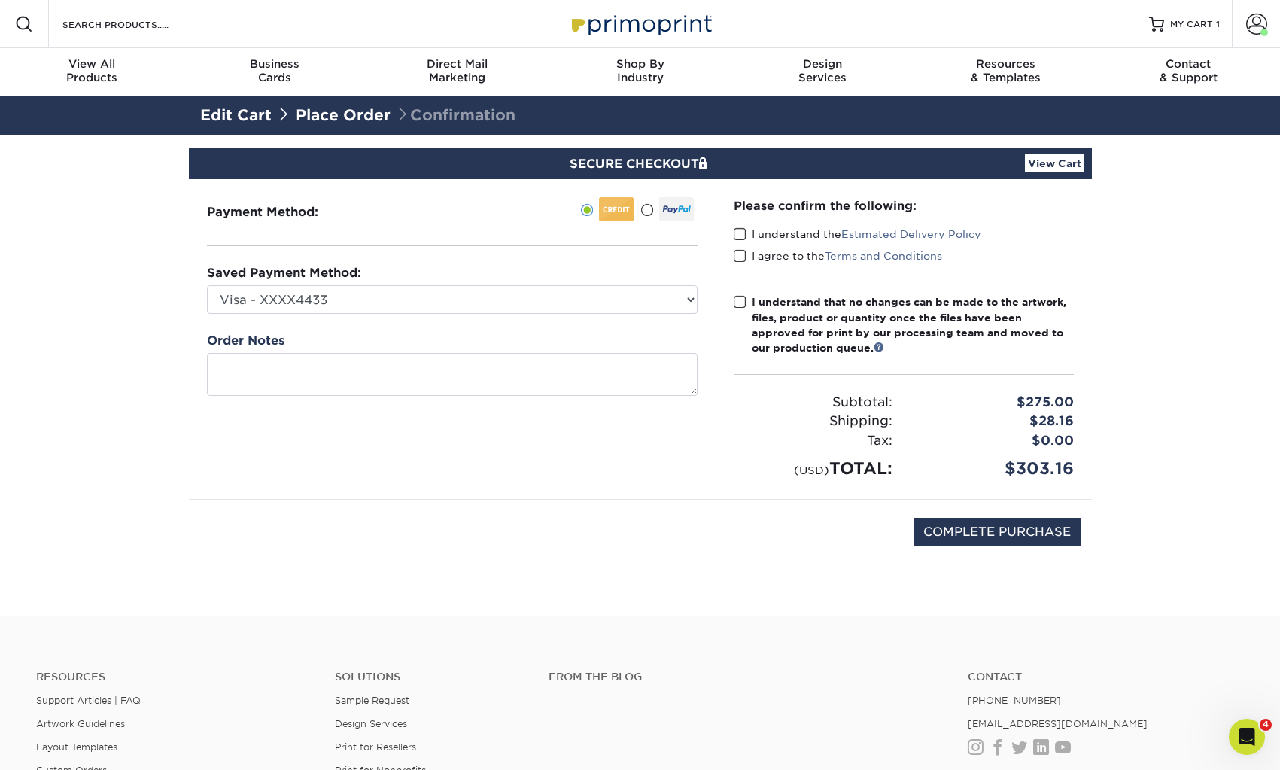
click at [740, 235] on span at bounding box center [740, 234] width 13 height 14
click at [0, 0] on input "I understand the Estimated Delivery Policy" at bounding box center [0, 0] width 0 height 0
click at [740, 257] on span at bounding box center [740, 256] width 13 height 14
click at [0, 0] on input "I agree to the Terms and Conditions" at bounding box center [0, 0] width 0 height 0
drag, startPoint x: 740, startPoint y: 257, endPoint x: 718, endPoint y: 275, distance: 28.2
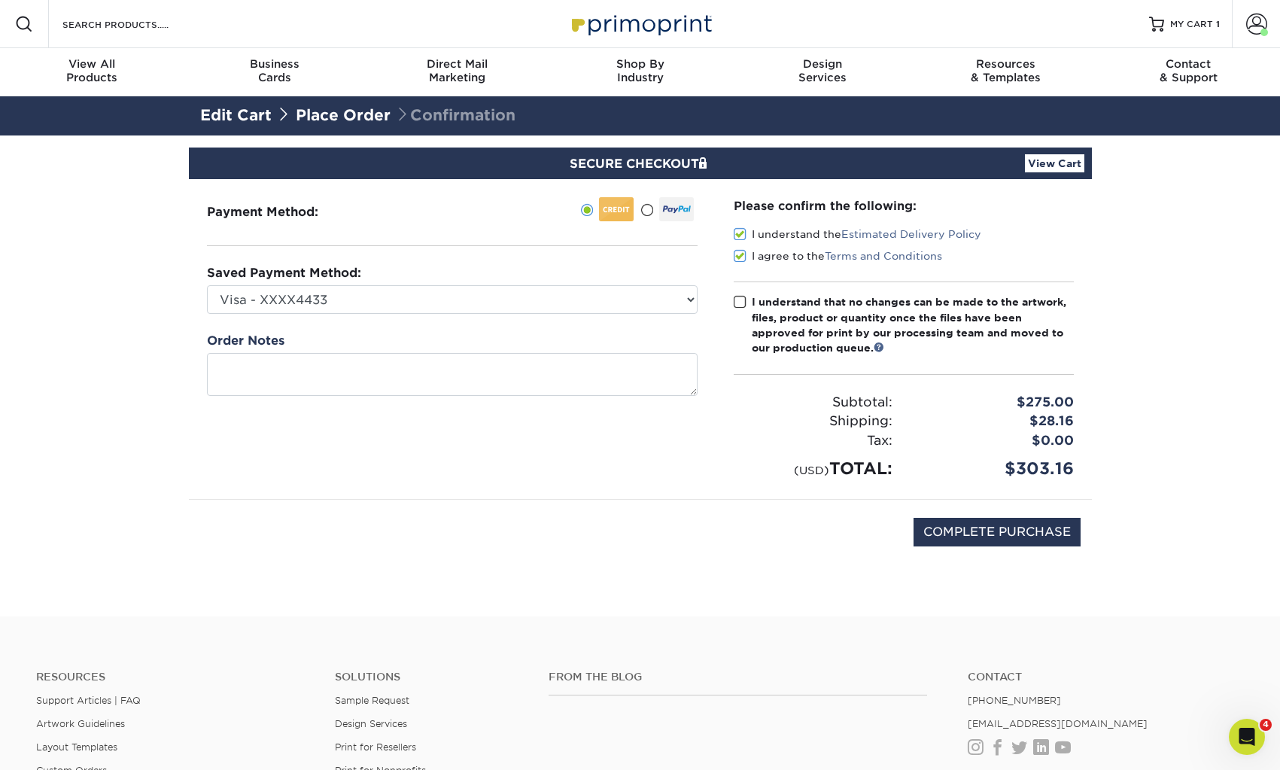
click at [740, 257] on span at bounding box center [740, 256] width 13 height 14
click at [0, 0] on input "I agree to the Terms and Conditions" at bounding box center [0, 0] width 0 height 0
drag, startPoint x: 744, startPoint y: 252, endPoint x: 738, endPoint y: 276, distance: 24.8
click at [744, 252] on span at bounding box center [740, 256] width 13 height 14
click at [0, 0] on input "I agree to the Terms and Conditions" at bounding box center [0, 0] width 0 height 0
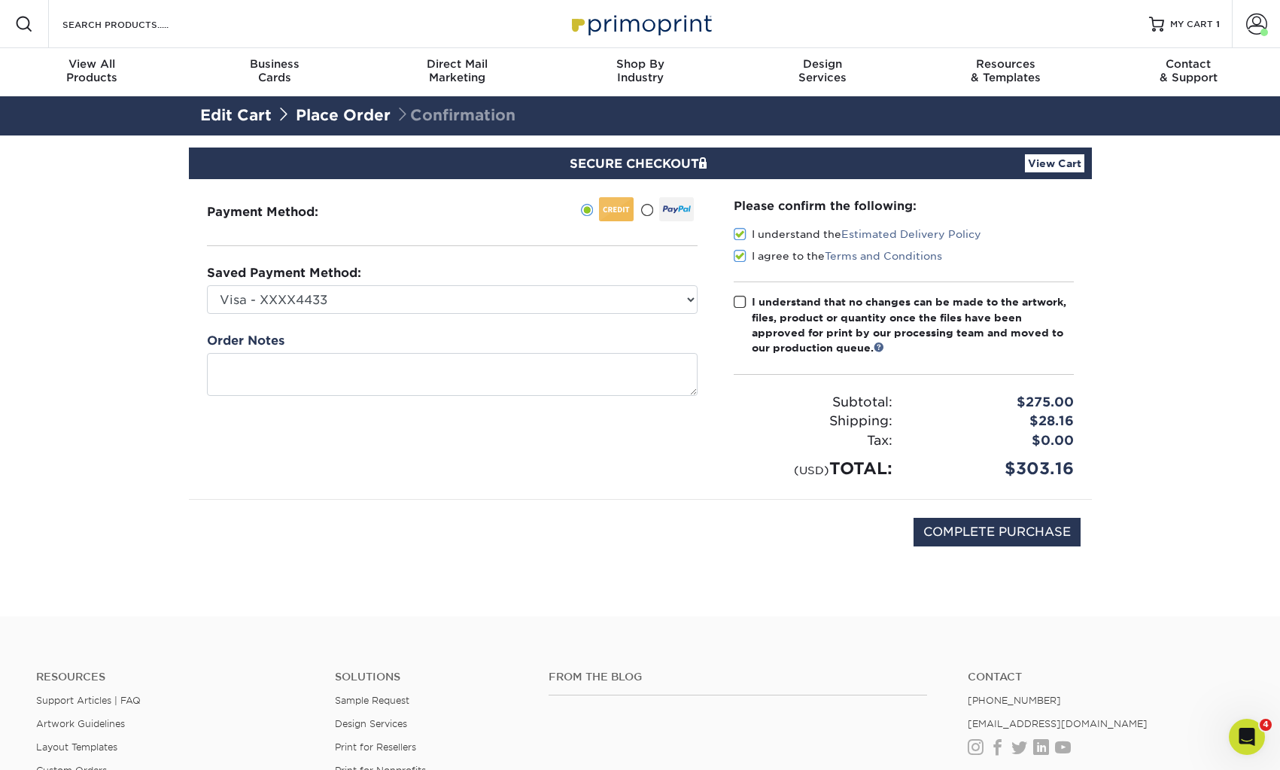
click at [740, 293] on div "Please confirm the following: I understand the Estimated Delivery Policy I agre…" at bounding box center [904, 339] width 340 height 284
click at [744, 299] on span at bounding box center [740, 302] width 13 height 14
click at [0, 0] on input "I understand that no changes can be made to the artwork, files, product or quan…" at bounding box center [0, 0] width 0 height 0
click at [453, 305] on select "Visa - XXXX4433 Visa - XXXX9122 New Credit Card" at bounding box center [452, 299] width 491 height 29
select select "72176"
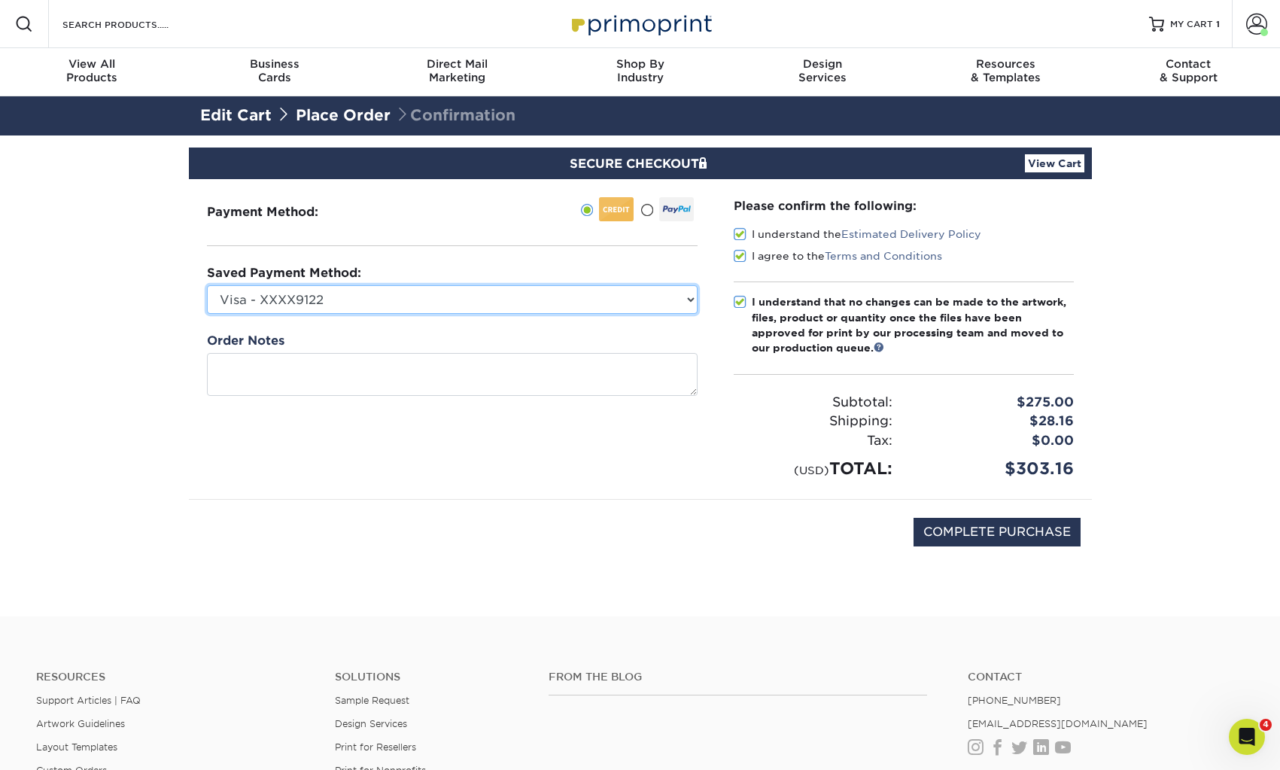
click at [207, 285] on select "Visa - XXXX4433 Visa - XXXX9122 New Credit Card" at bounding box center [452, 299] width 491 height 29
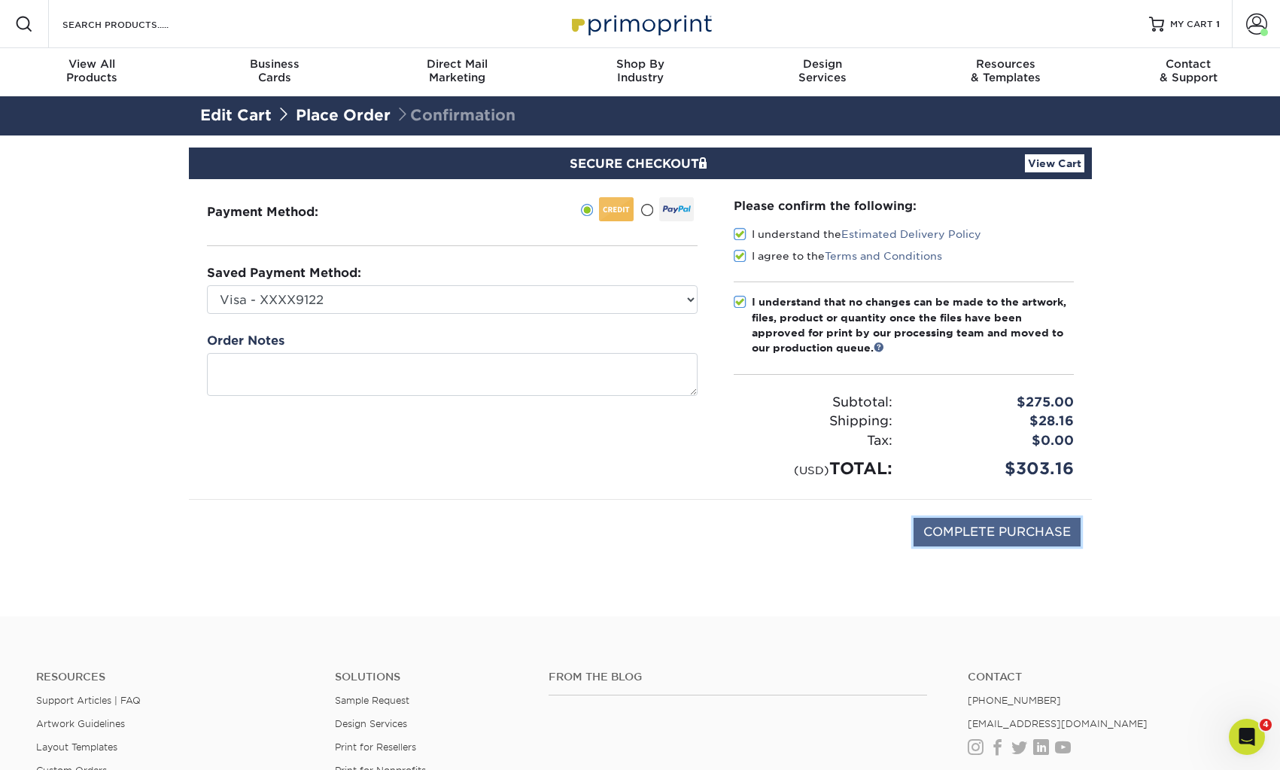
click at [1031, 531] on input "COMPLETE PURCHASE" at bounding box center [996, 532] width 167 height 29
type input "PROCESSING, PLEASE WAIT..."
